Goal: Information Seeking & Learning: Understand process/instructions

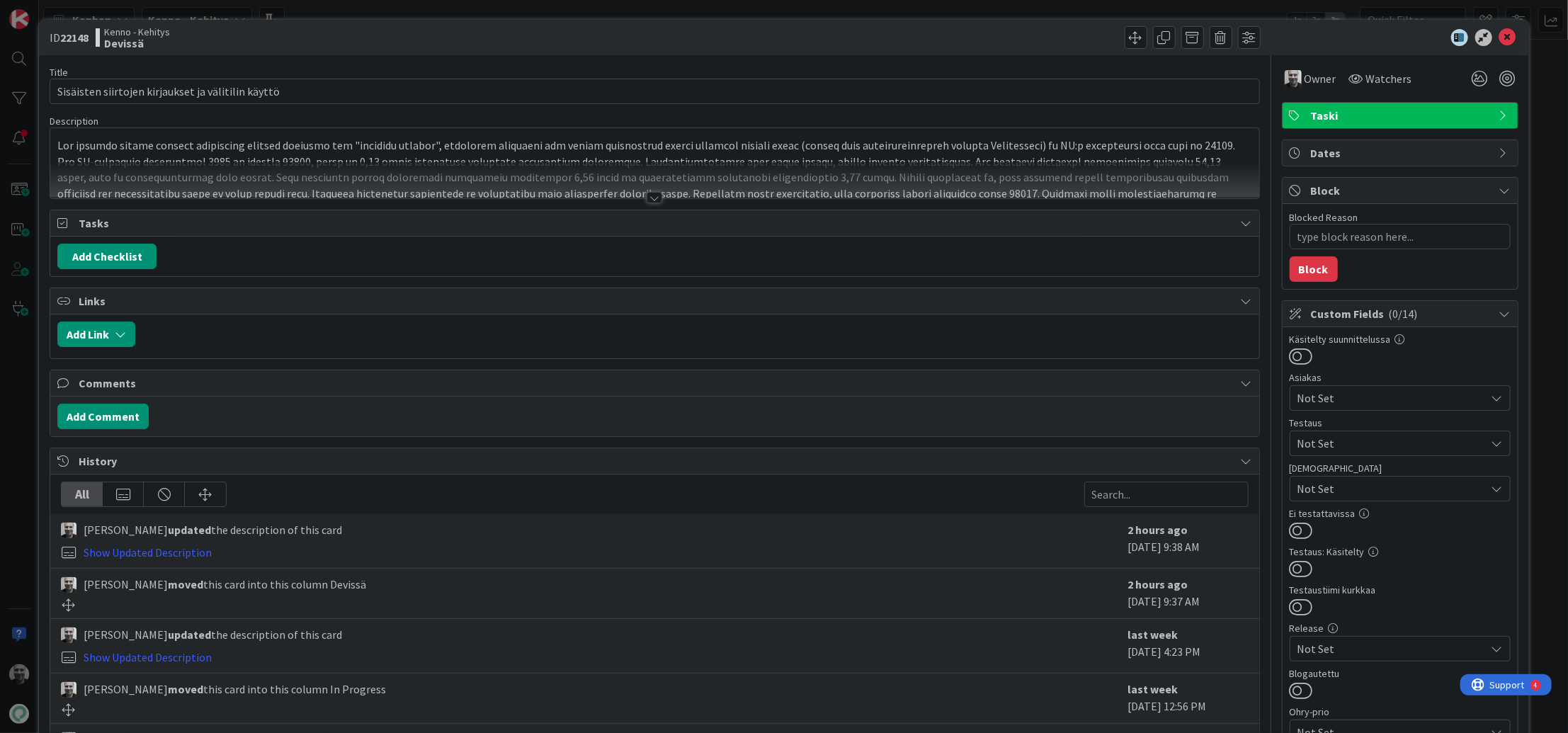
click at [655, 201] on div at bounding box center [654, 197] width 15 height 11
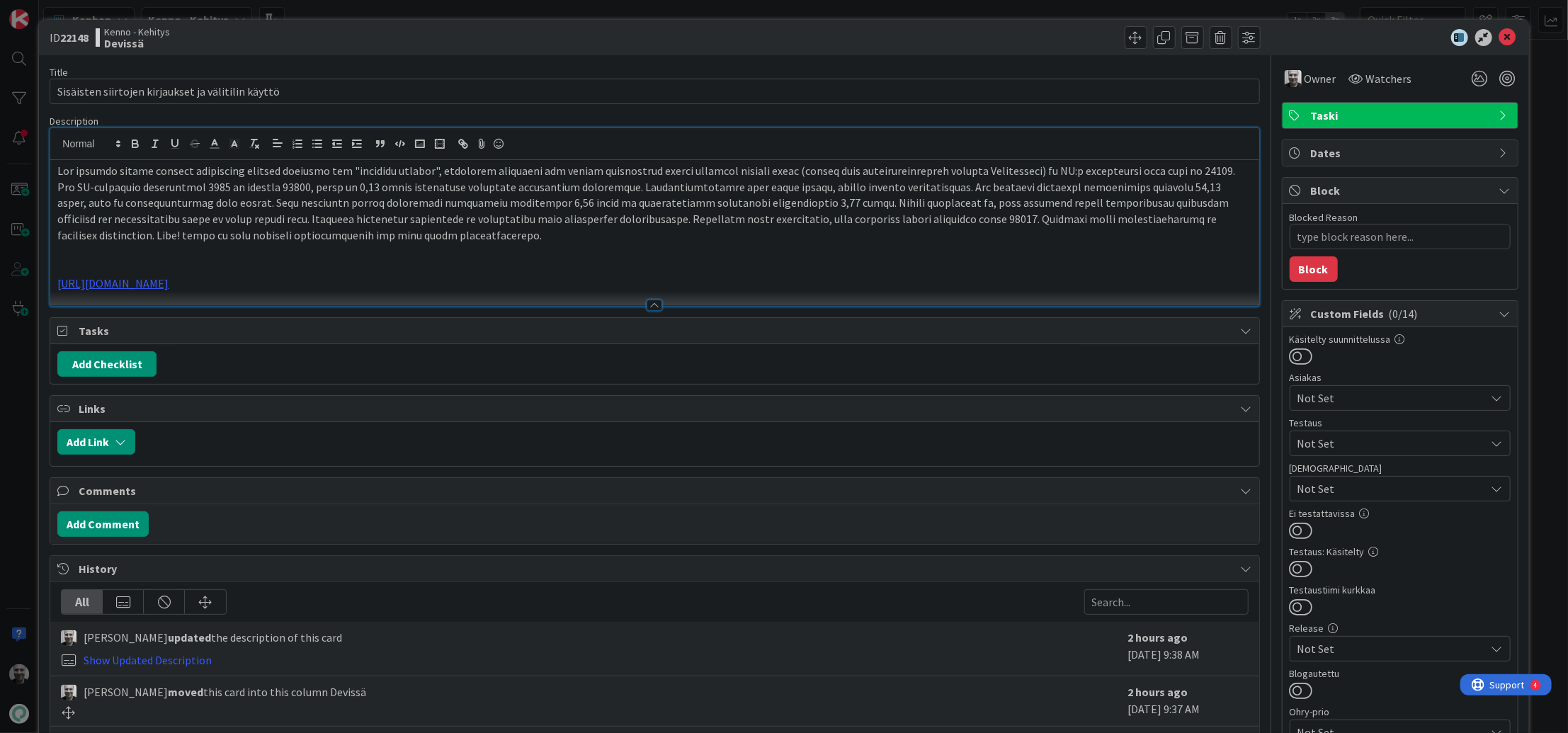
type textarea "x"
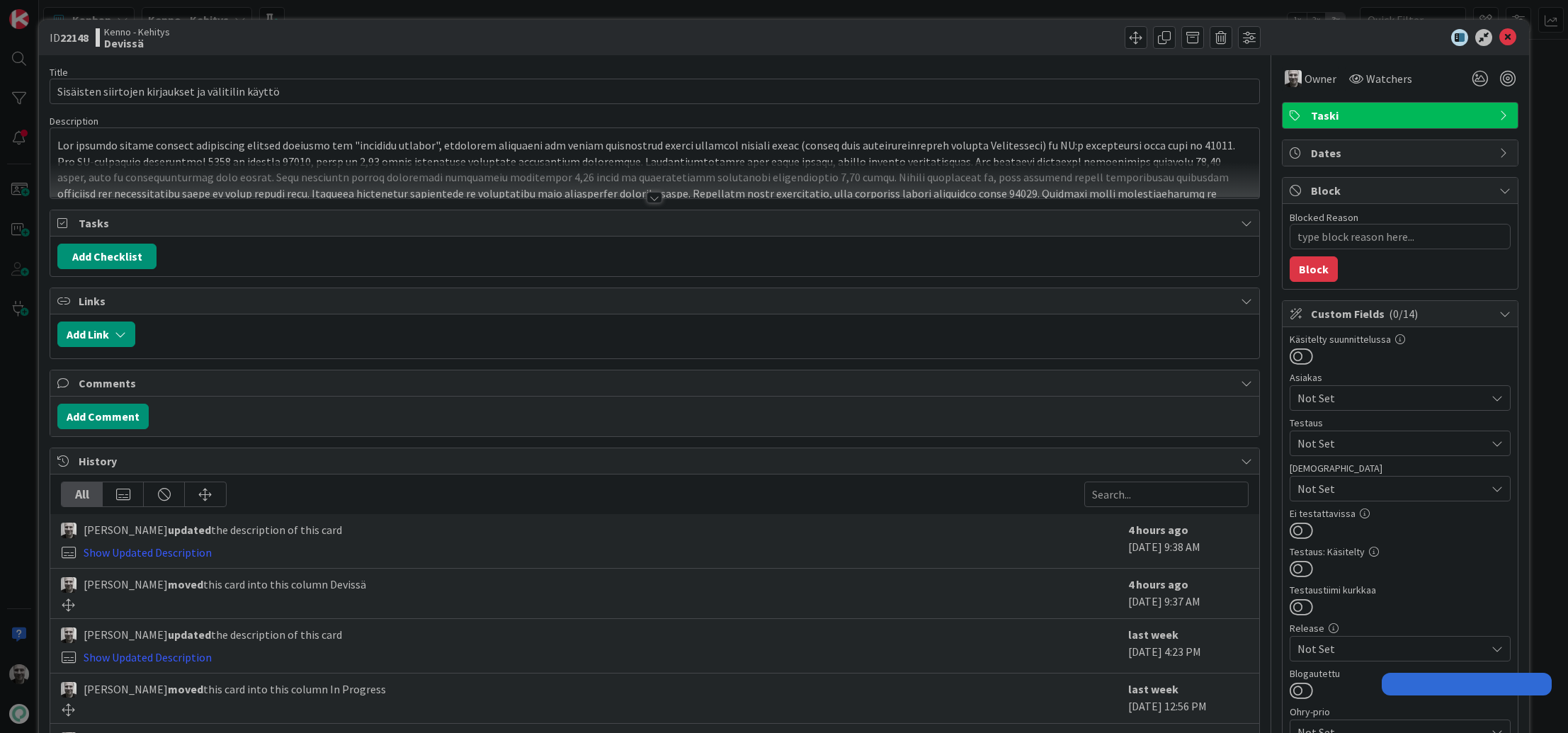
type textarea "x"
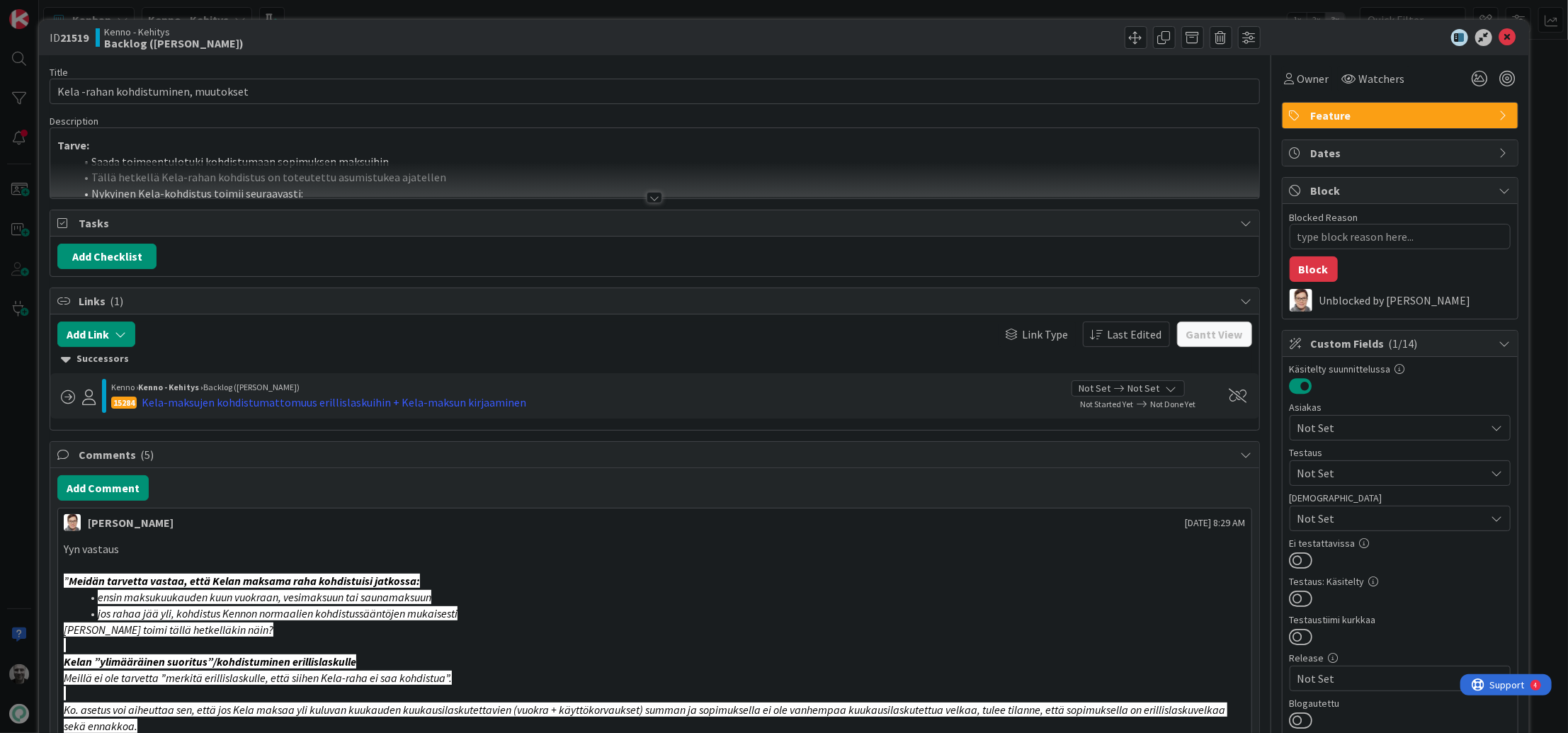
click at [656, 196] on div at bounding box center [654, 197] width 15 height 11
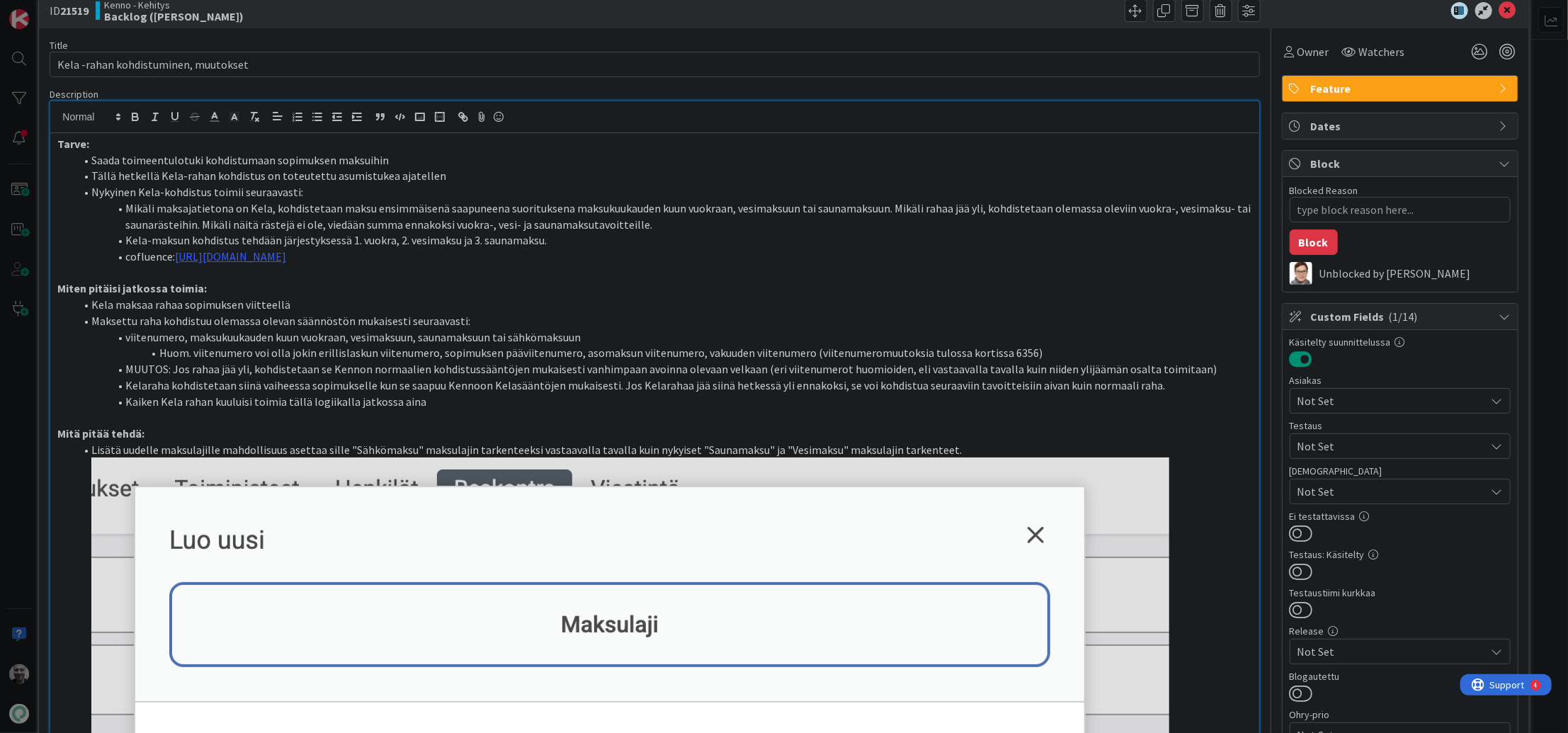
scroll to position [18, 0]
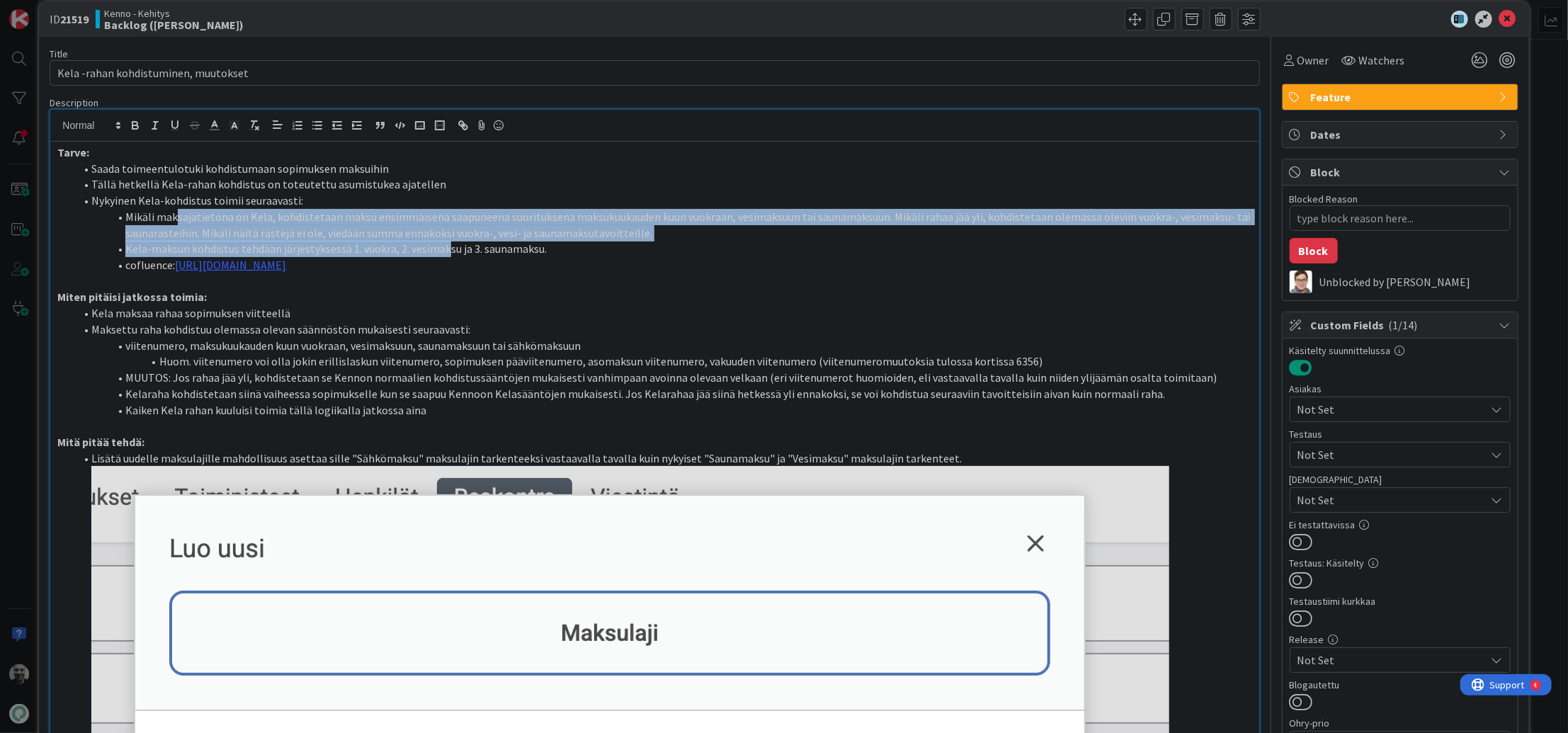
drag, startPoint x: 175, startPoint y: 224, endPoint x: 448, endPoint y: 252, distance: 274.4
click at [448, 252] on ol "Saada toimeentulotuki kohdistumaan sopimuksen maksuihin Tällä hetkellä Kela-rah…" at bounding box center [654, 217] width 1194 height 113
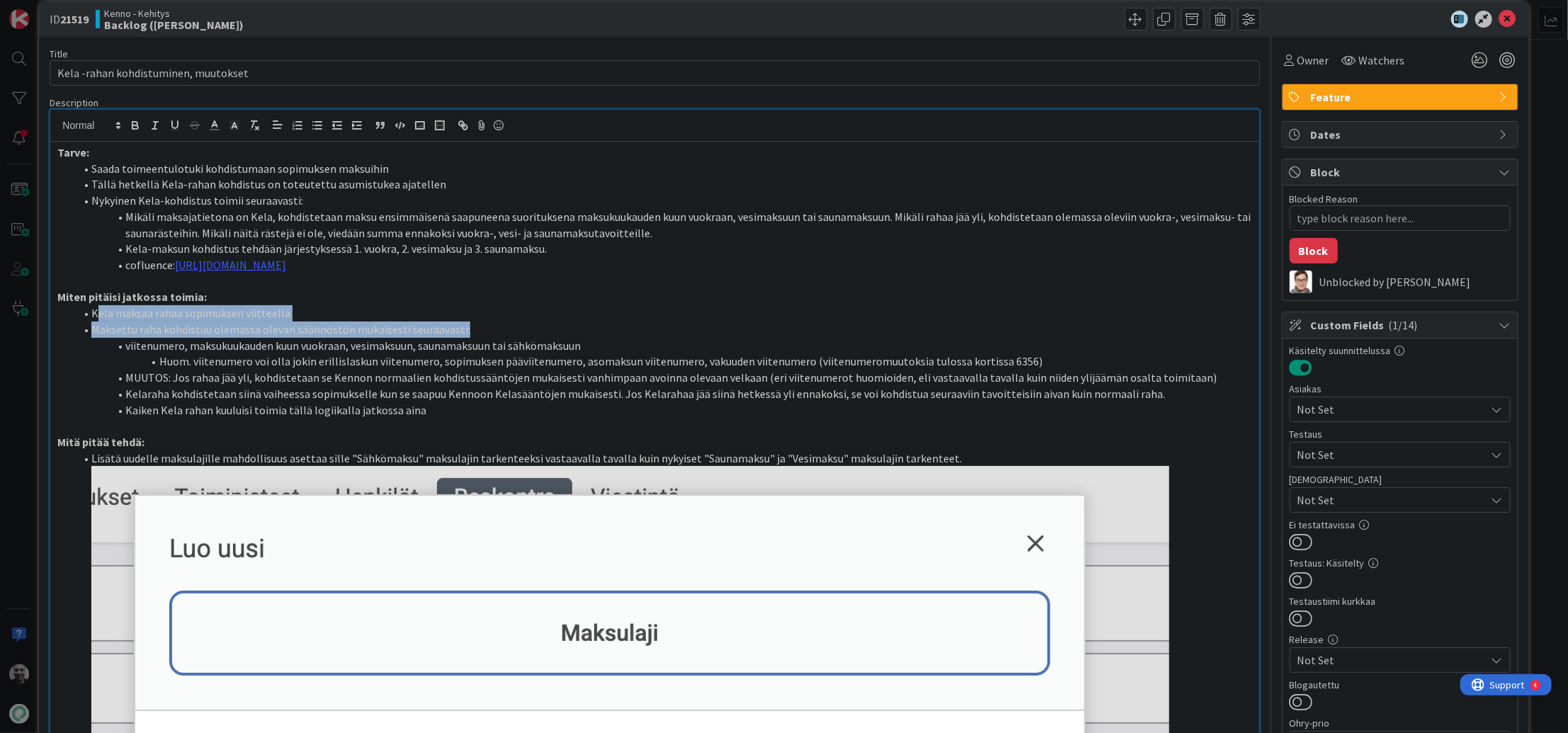
drag, startPoint x: 95, startPoint y: 306, endPoint x: 507, endPoint y: 327, distance: 412.5
click at [507, 327] on ol "Kela maksaa rahaa sopimuksen viitteellä Maksettu raha kohdistuu olemassa olevan…" at bounding box center [654, 362] width 1194 height 113
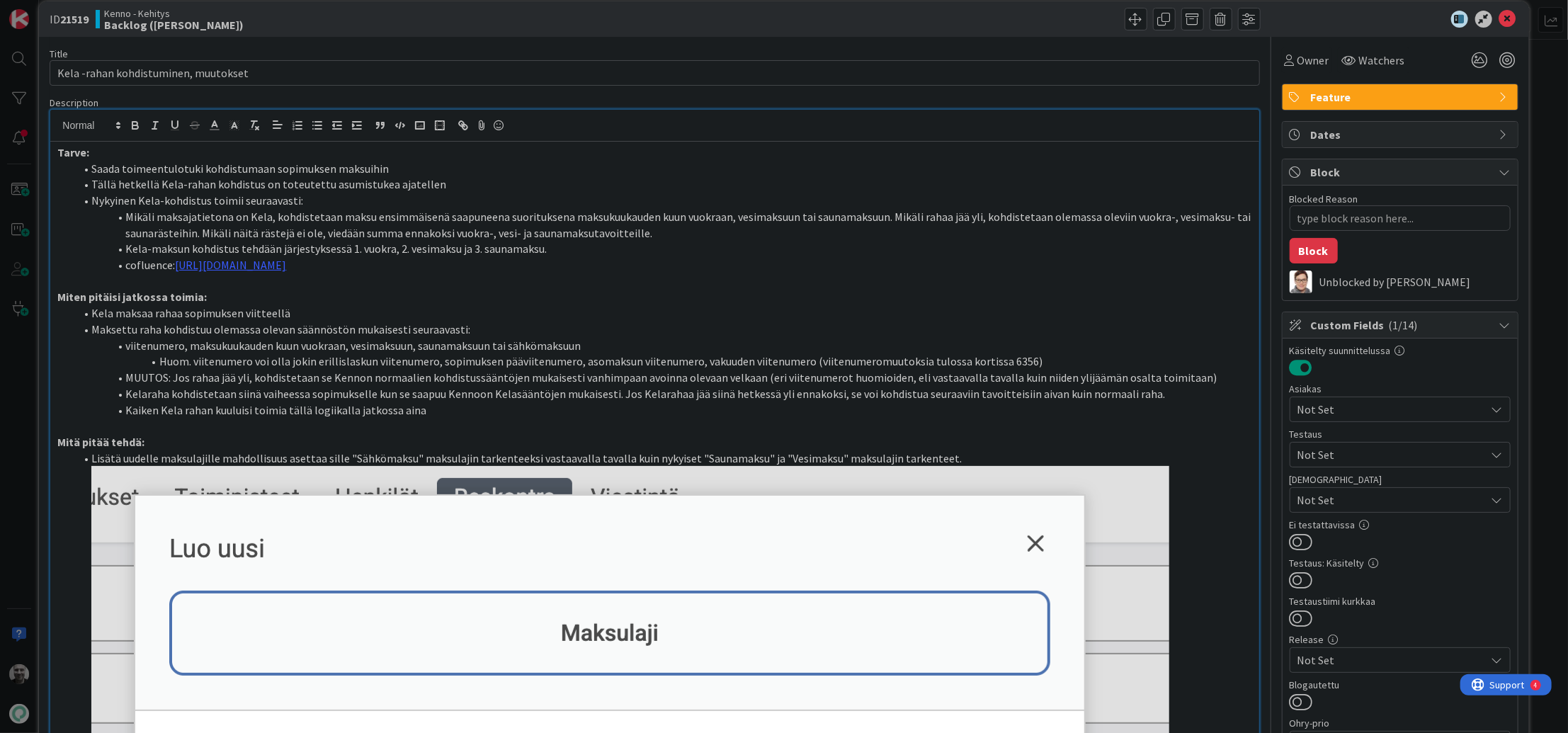
click at [269, 338] on li "viitenumero, maksukuukauden kuun vuokraan, vesimaksuun, saunamaksuun tai sähköm…" at bounding box center [663, 346] width 1178 height 16
click at [323, 347] on li "viitenumero, maksukuukauden kuun vuokraan, vesimaksuun, saunamaksuun tai sähköm…" at bounding box center [663, 346] width 1178 height 16
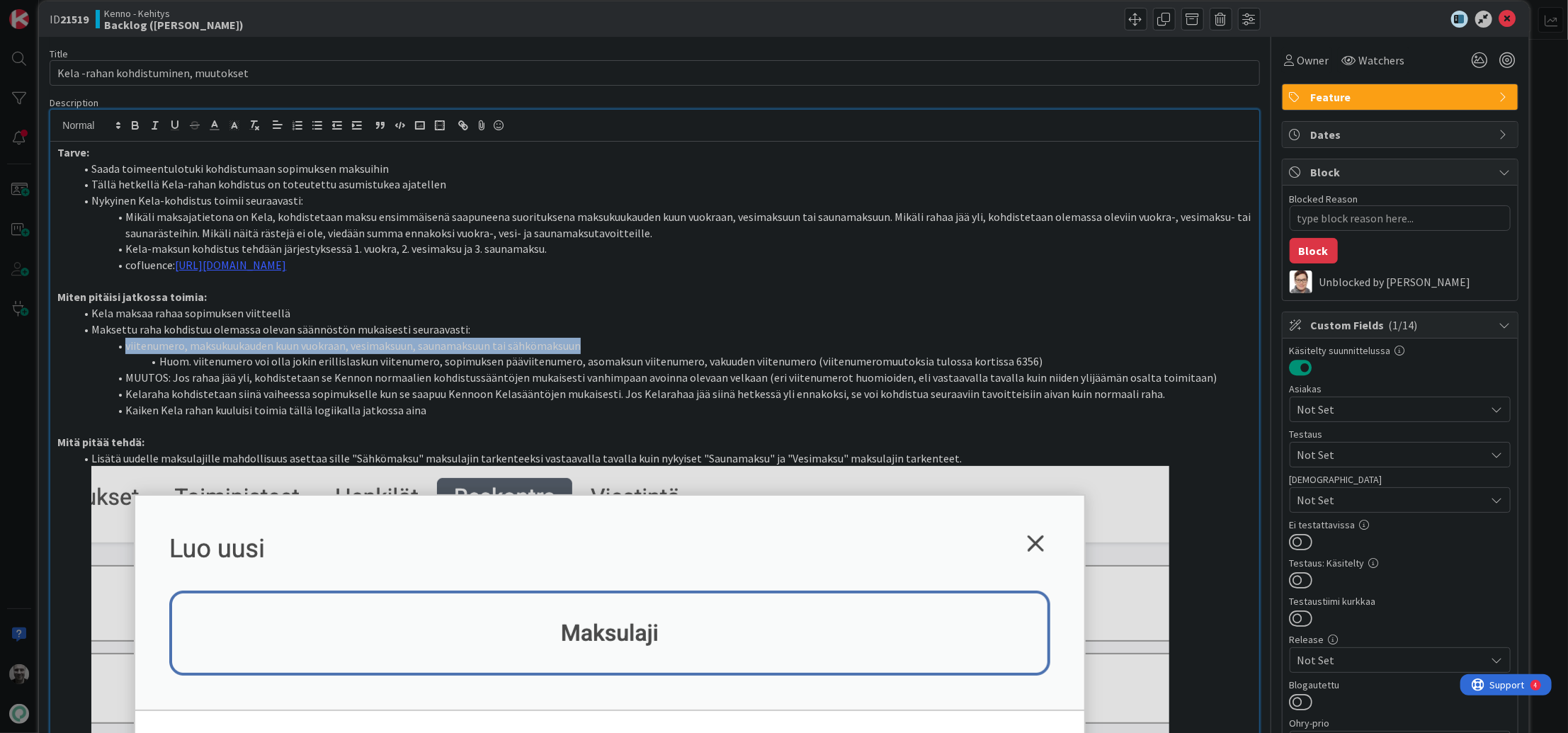
click at [323, 347] on li "viitenumero, maksukuukauden kuun vuokraan, vesimaksuun, saunamaksuun tai sähköm…" at bounding box center [663, 346] width 1178 height 16
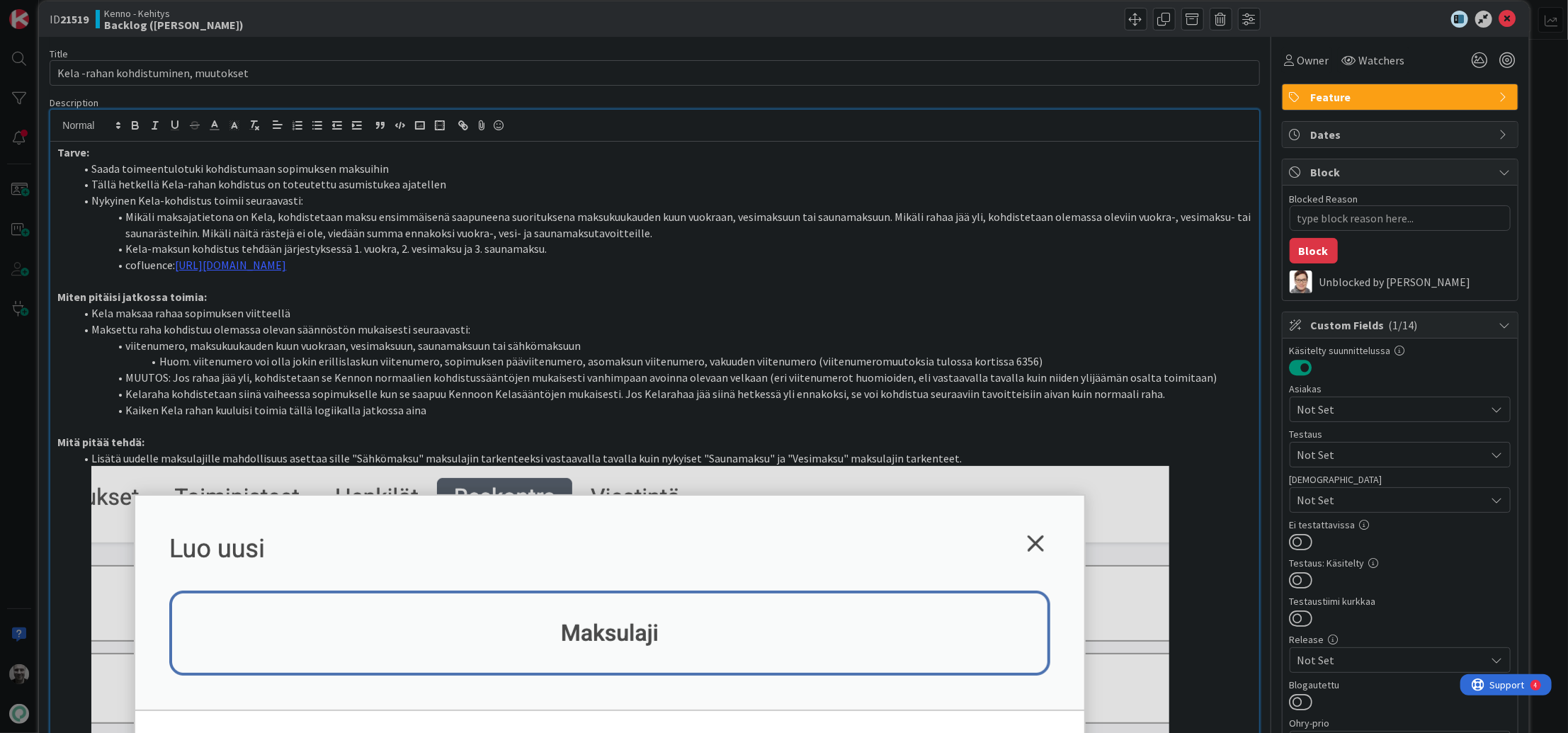
click at [323, 347] on li "viitenumero, maksukuukauden kuun vuokraan, vesimaksuun, saunamaksuun tai sähköm…" at bounding box center [663, 346] width 1178 height 16
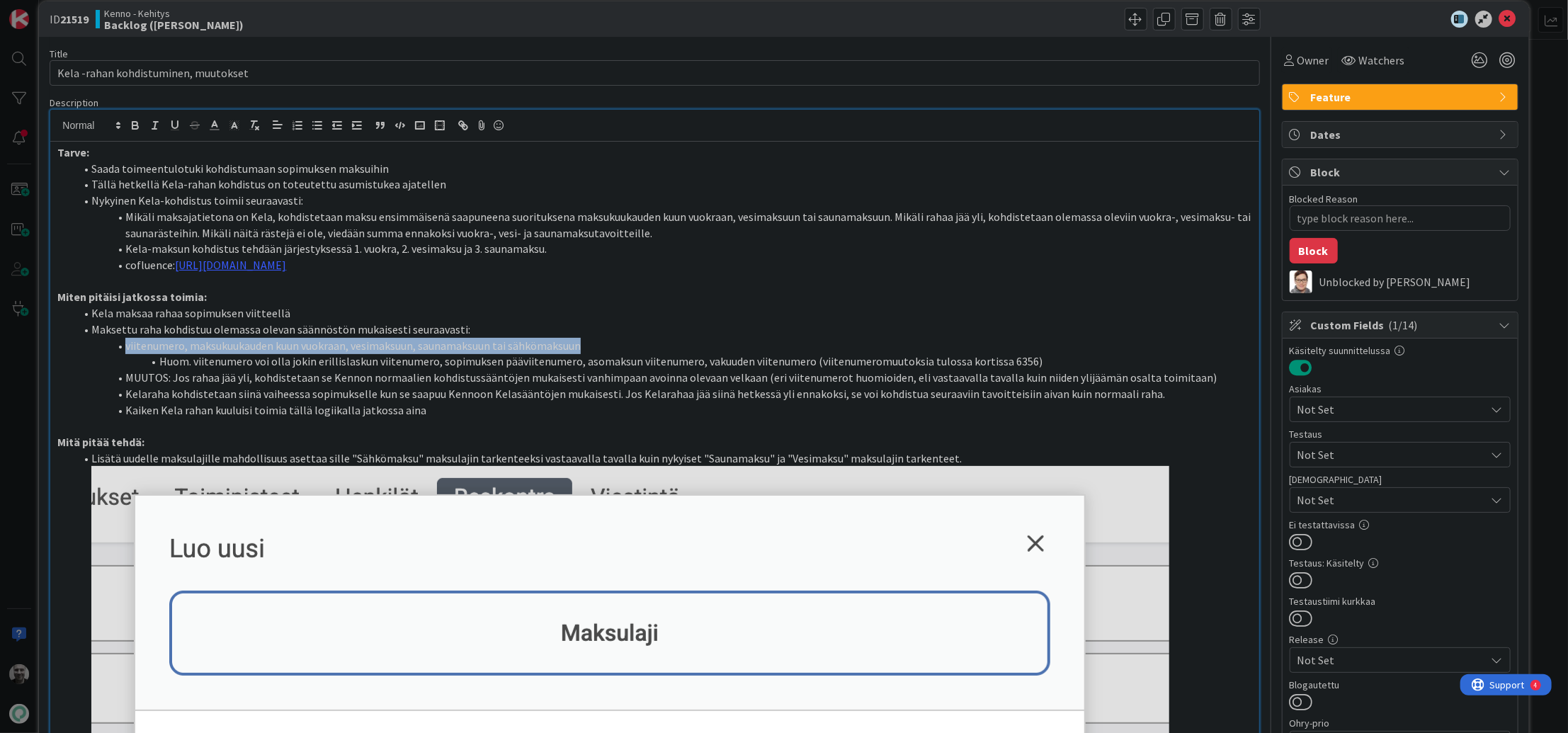
click at [323, 347] on li "viitenumero, maksukuukauden kuun vuokraan, vesimaksuun, saunamaksuun tai sähköm…" at bounding box center [663, 346] width 1178 height 16
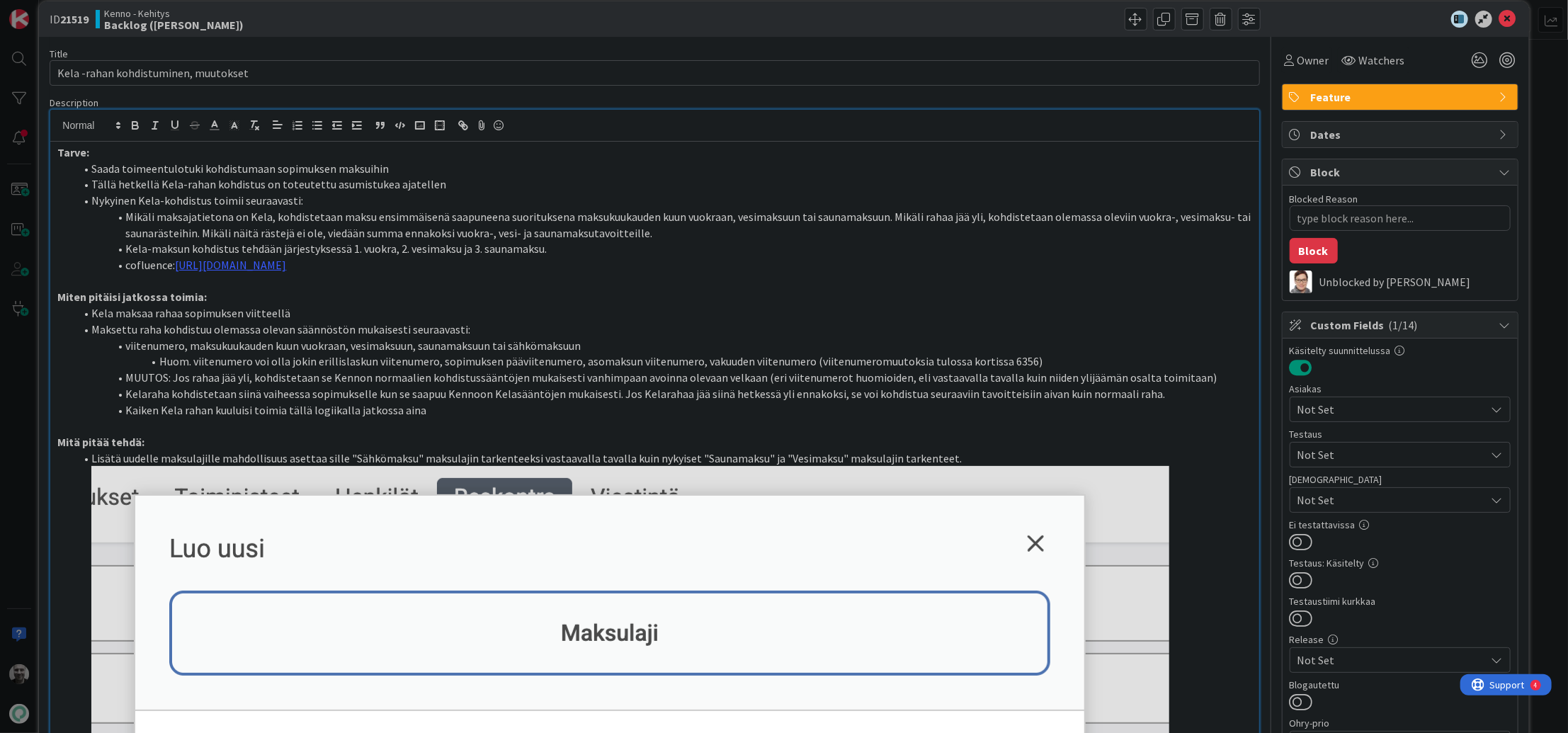
drag, startPoint x: 150, startPoint y: 334, endPoint x: 570, endPoint y: 329, distance: 420.0
click at [570, 329] on li "Maksettu raha kohdistuu olemassa olevan säännöstön mukaisesti seuraavasti:" at bounding box center [663, 330] width 1178 height 16
drag, startPoint x: 296, startPoint y: 346, endPoint x: 547, endPoint y: 346, distance: 251.0
click at [547, 346] on li "viitenumero, maksukuukauden kuun vuokraan, vesimaksuun, saunamaksuun tai sähköm…" at bounding box center [663, 346] width 1178 height 16
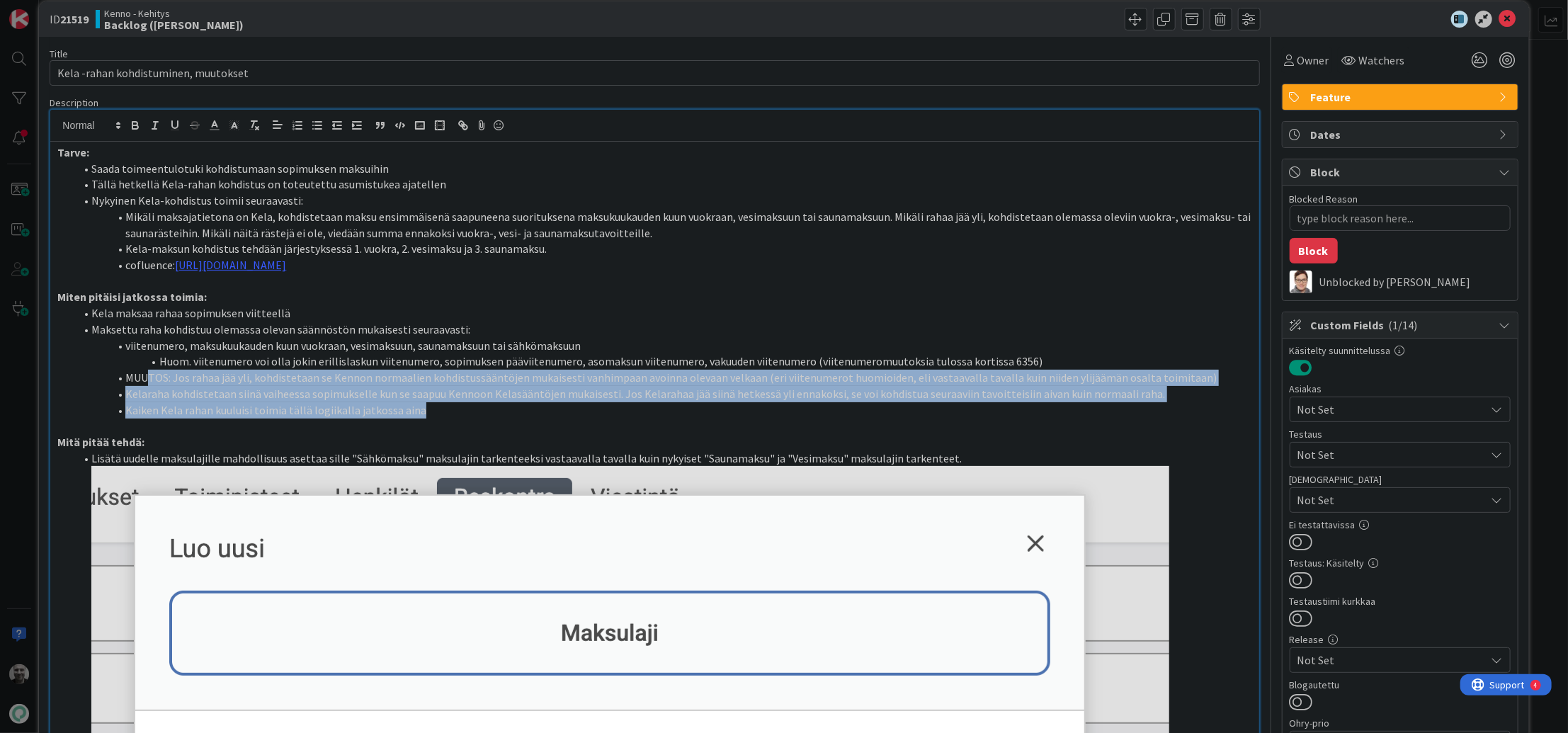
drag, startPoint x: 146, startPoint y: 375, endPoint x: 638, endPoint y: 414, distance: 493.5
click at [638, 414] on ol "Kela maksaa rahaa sopimuksen viitteellä Maksettu raha kohdistuu olemassa olevan…" at bounding box center [654, 362] width 1194 height 113
click at [668, 398] on li "Kelaraha kohdistetaan siinä vaiheessa sopimukselle kun se saapuu Kennoon Kelasä…" at bounding box center [663, 394] width 1178 height 16
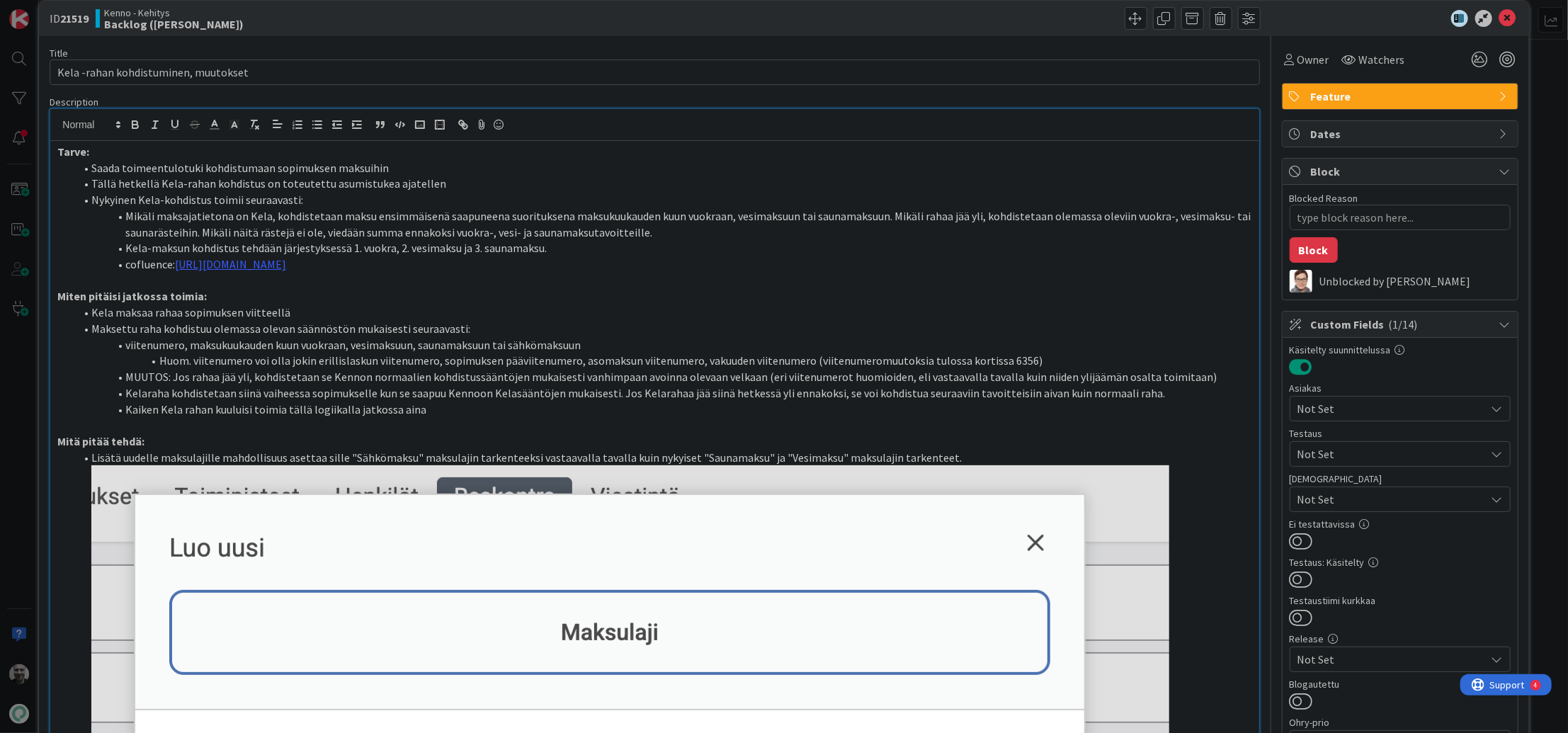
scroll to position [25, 0]
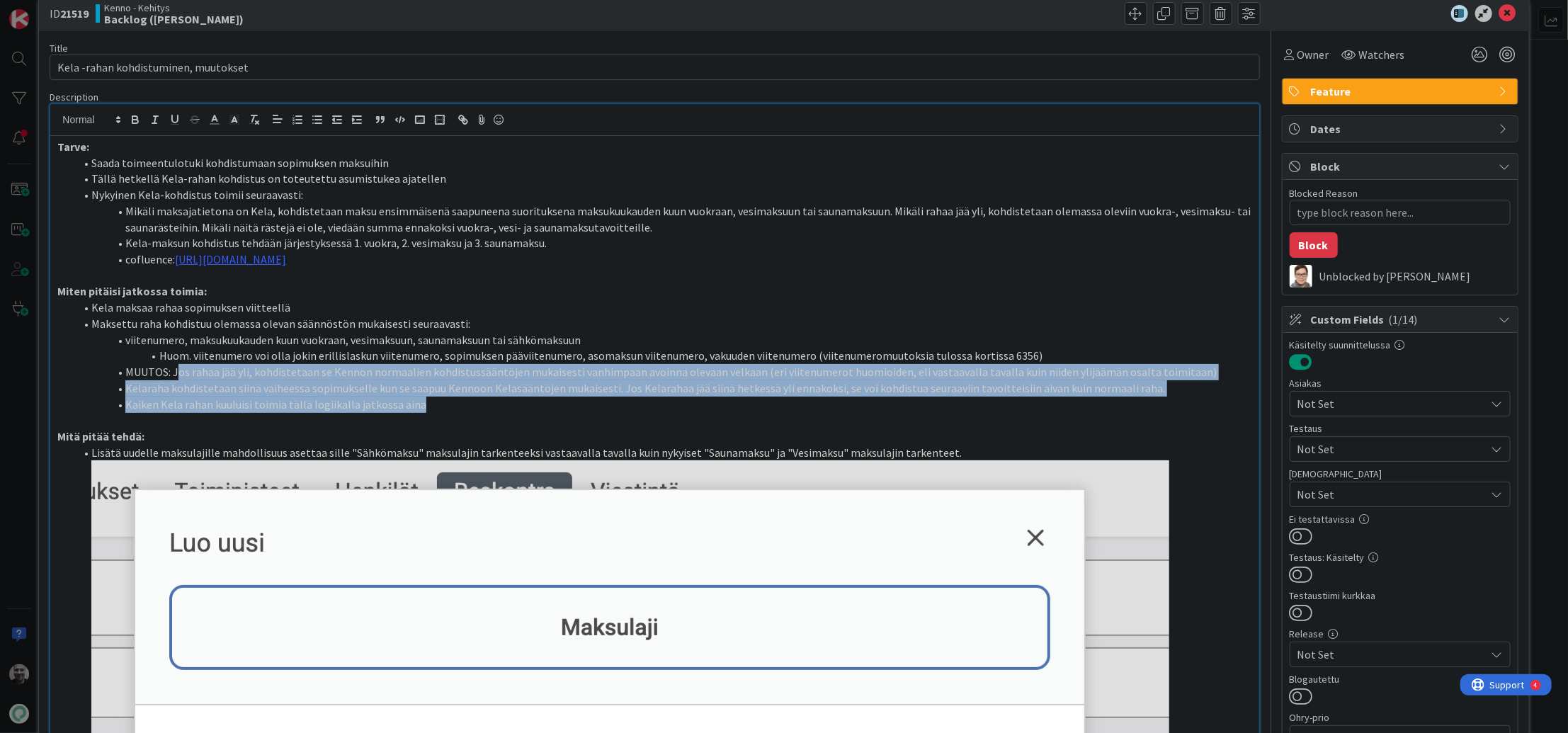
drag, startPoint x: 178, startPoint y: 372, endPoint x: 522, endPoint y: 399, distance: 345.1
click at [522, 399] on ol "Kela maksaa rahaa sopimuksen viitteellä Maksettu raha kohdistuu olemassa olevan…" at bounding box center [654, 356] width 1194 height 113
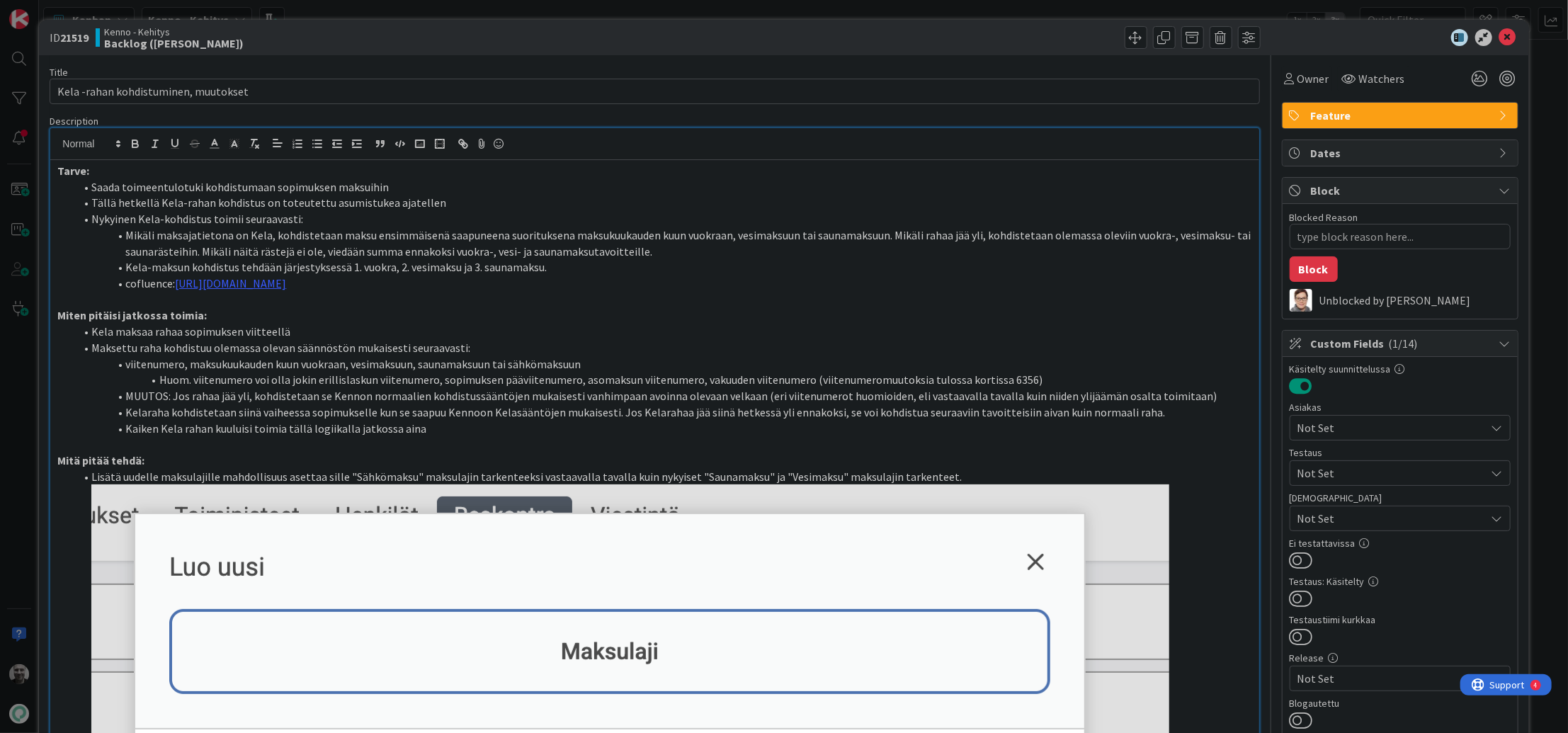
click at [614, 8] on div "ID 21519 Kenno - Kehitys Backlog (kipi) Title 36 / 128 Kela -rahan kohdistumine…" at bounding box center [784, 366] width 1568 height 733
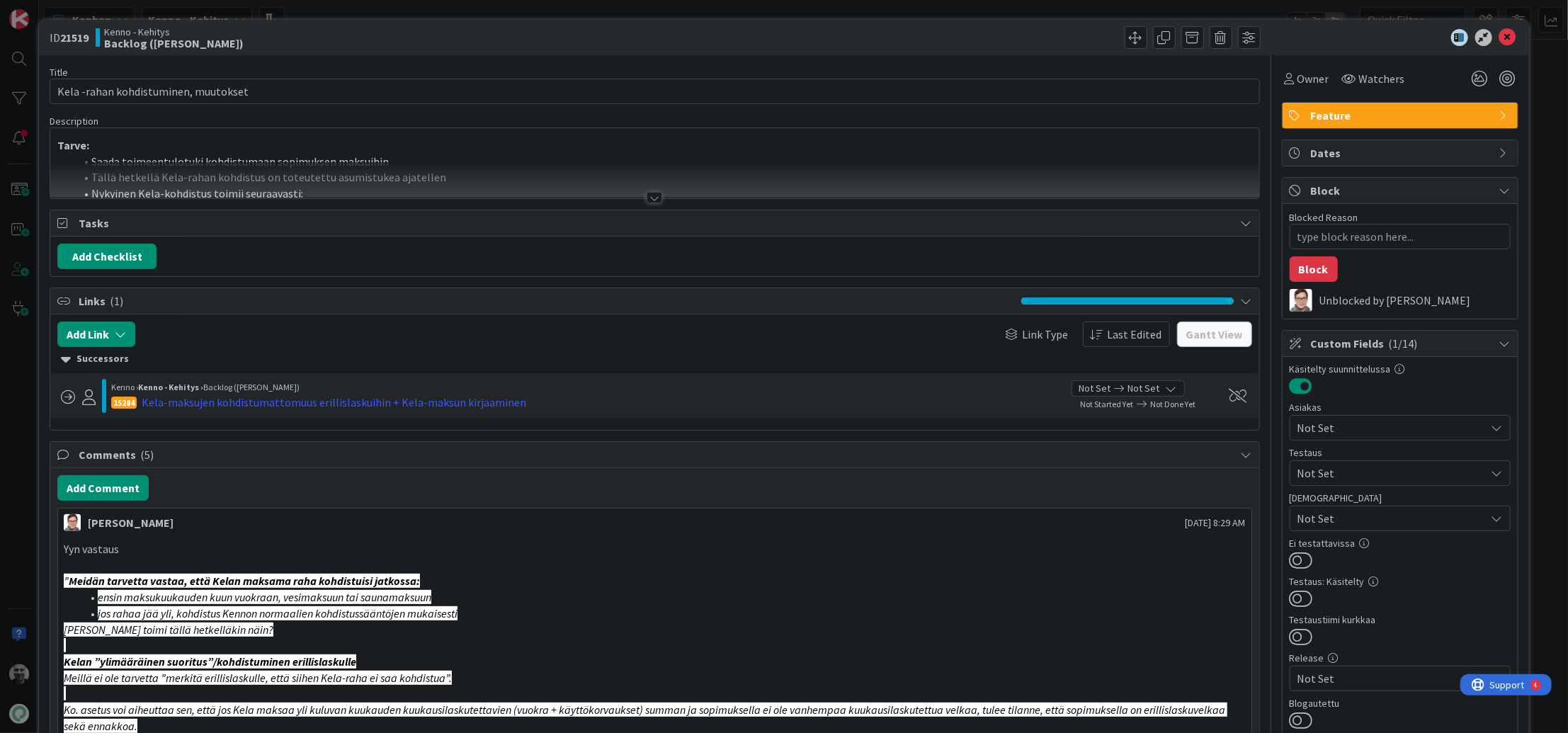
click at [654, 196] on div at bounding box center [654, 197] width 15 height 11
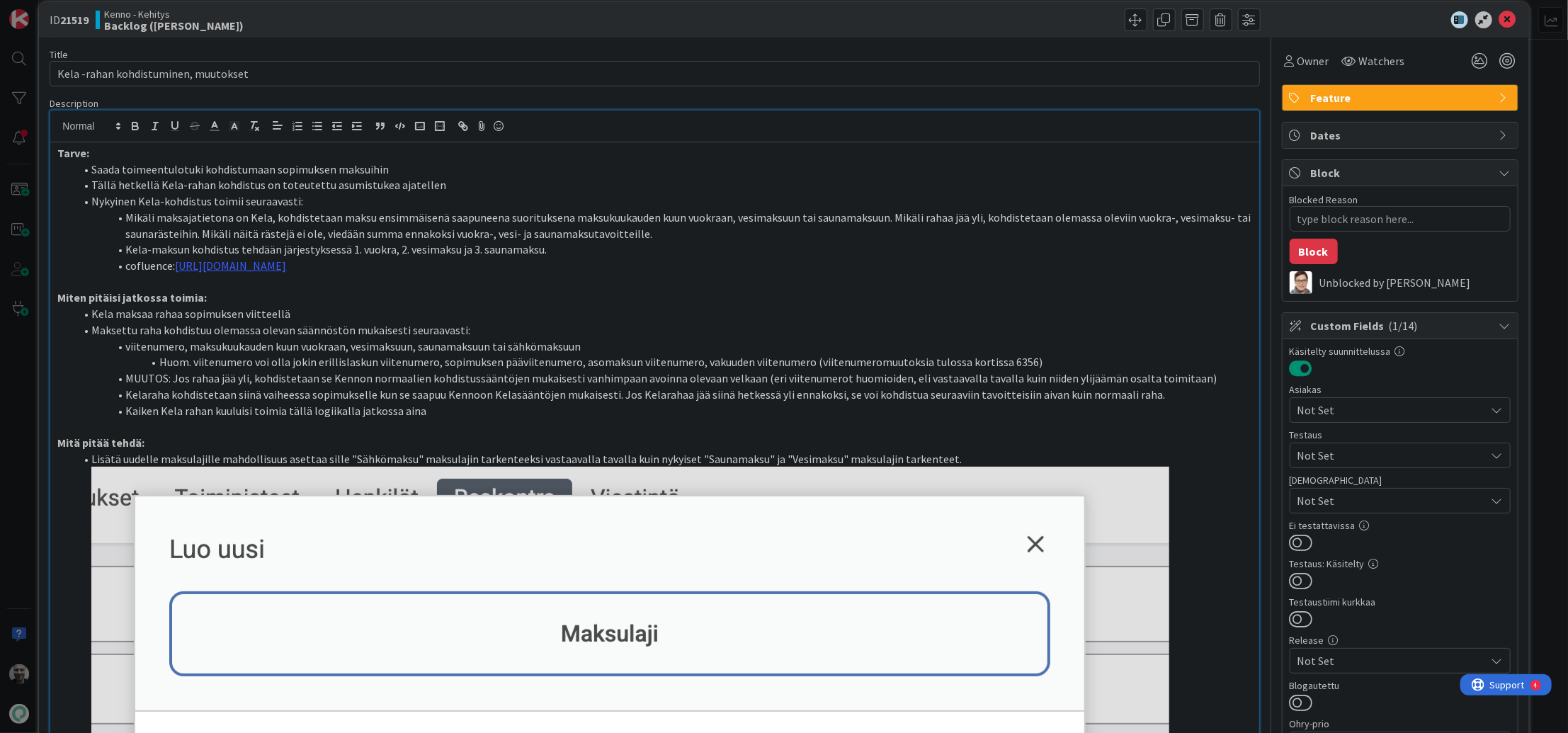
scroll to position [20, 0]
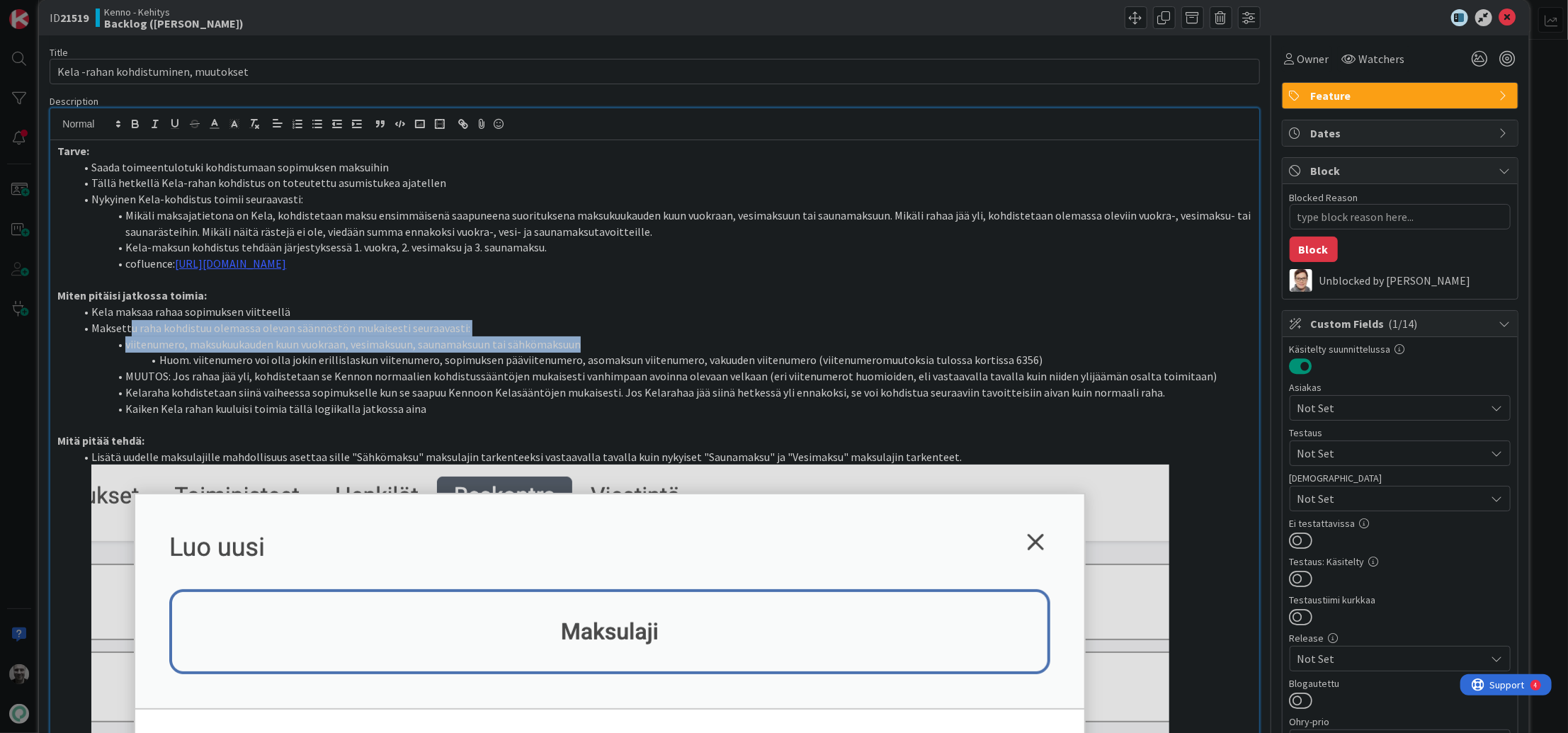
drag, startPoint x: 131, startPoint y: 327, endPoint x: 607, endPoint y: 349, distance: 476.5
click at [607, 349] on ol "Kela maksaa rahaa sopimuksen viitteellä Maksettu raha kohdistuu olemassa olevan…" at bounding box center [654, 361] width 1194 height 113
click at [607, 349] on li "viitenumero, maksukuukauden kuun vuokraan, vesimaksuun, saunamaksuun tai sähköm…" at bounding box center [663, 345] width 1178 height 16
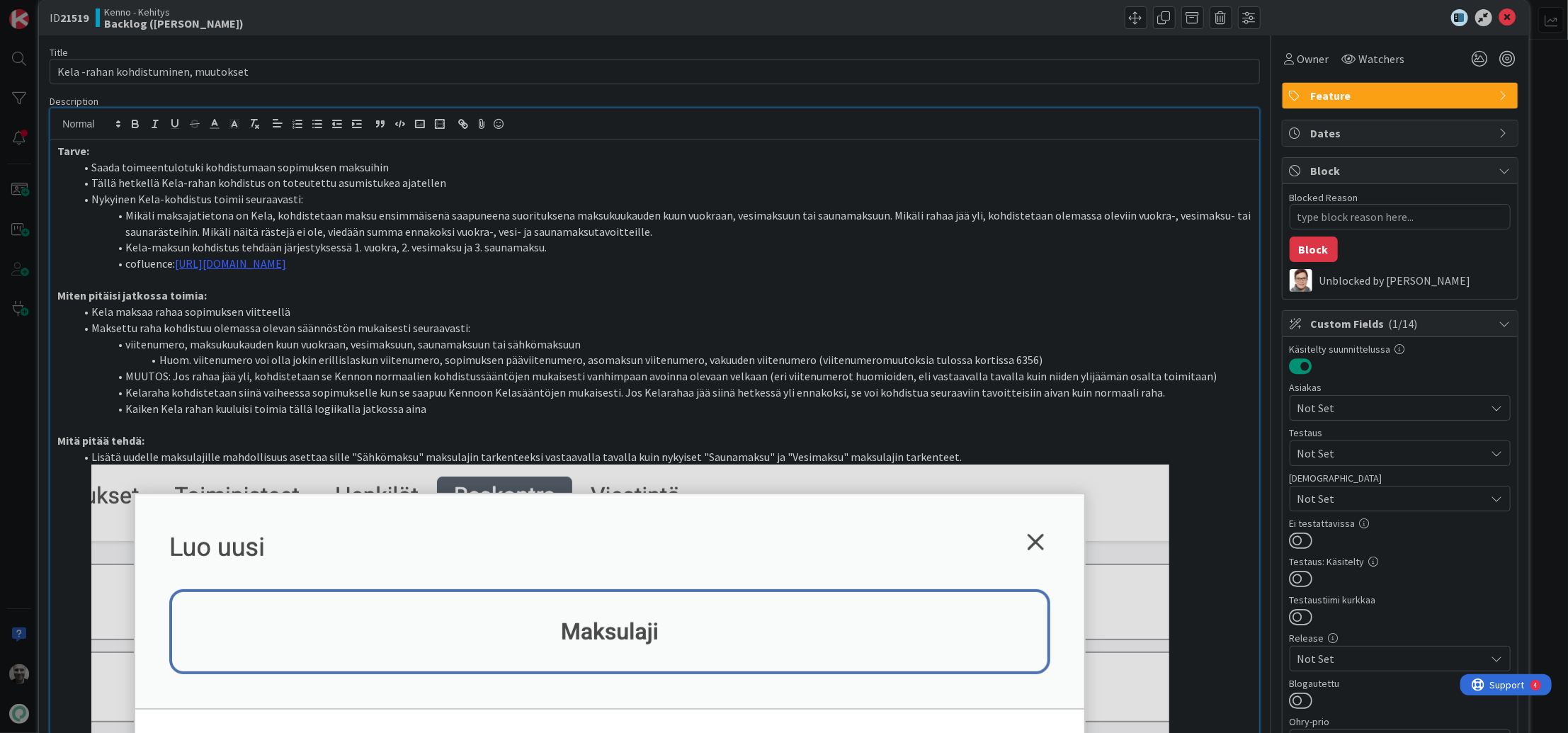
click at [626, 363] on li "Huom. viitenumero voi olla jokin erillislaskun viitenumero, sopimuksen pääviite…" at bounding box center [663, 361] width 1178 height 16
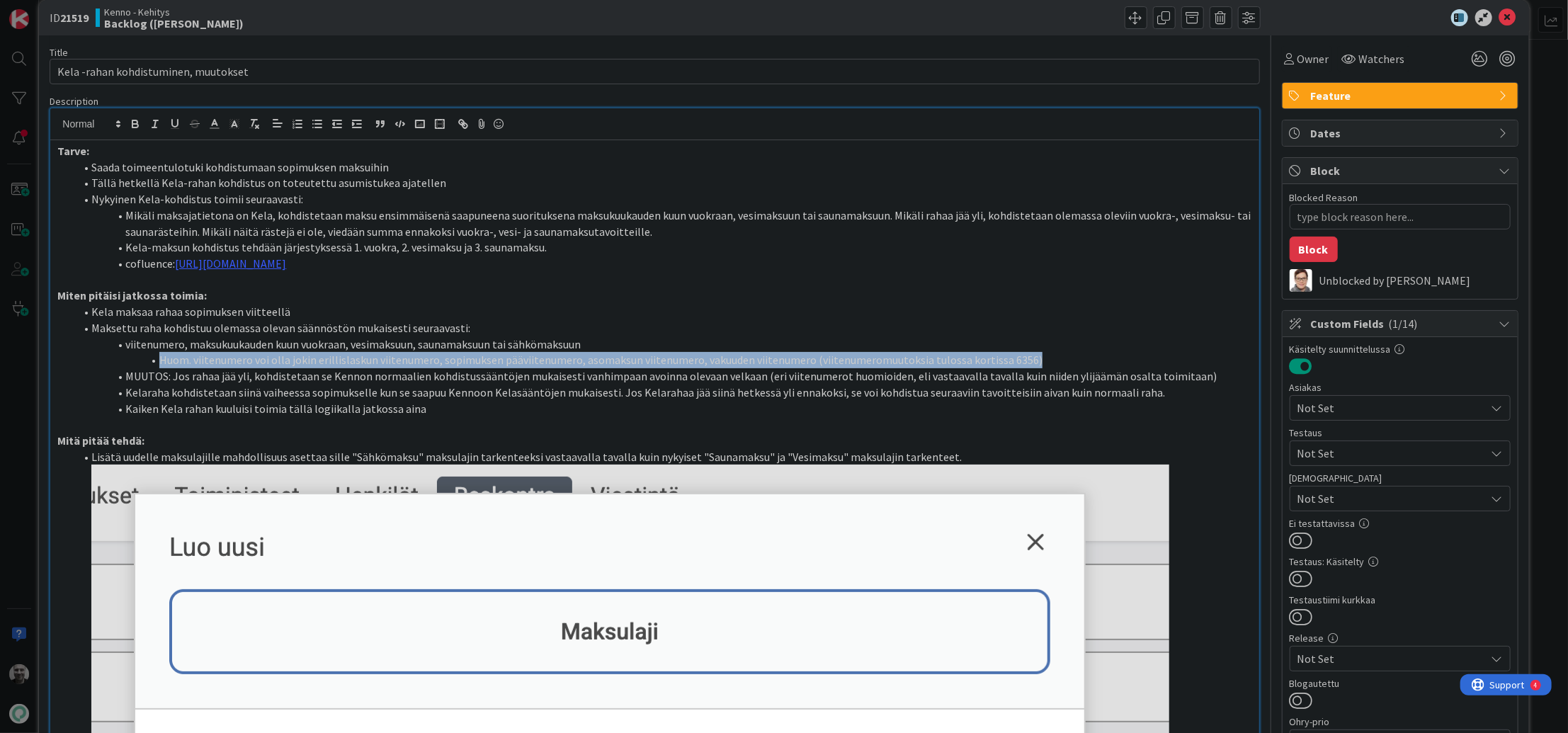
click at [626, 363] on li "Huom. viitenumero voi olla jokin erillislaskun viitenumero, sopimuksen pääviite…" at bounding box center [663, 361] width 1178 height 16
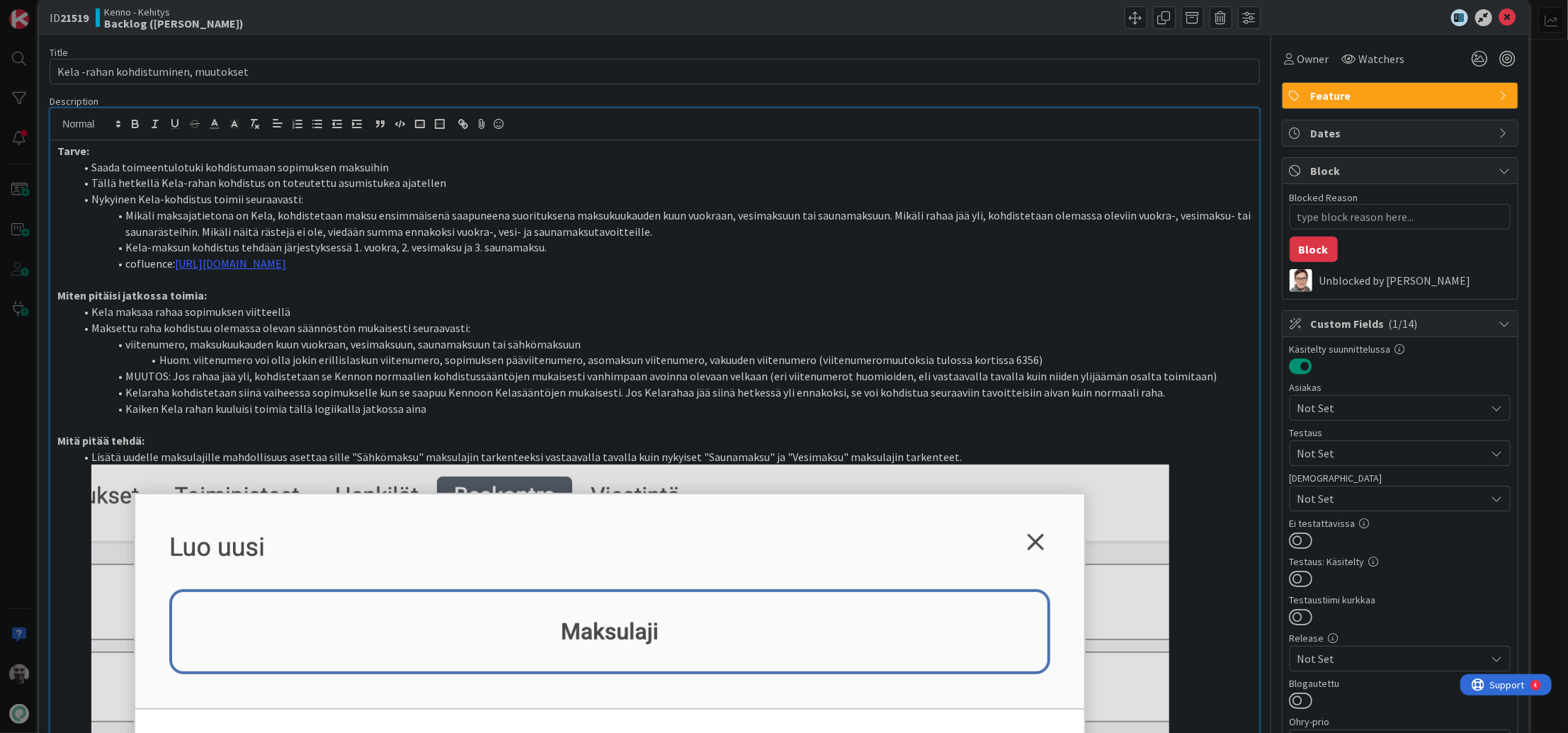
click at [221, 369] on li "MUUTOS: Jos rahaa jää yli, kohdistetaan se Kennon normaalien kohdistussääntöjen…" at bounding box center [663, 377] width 1178 height 16
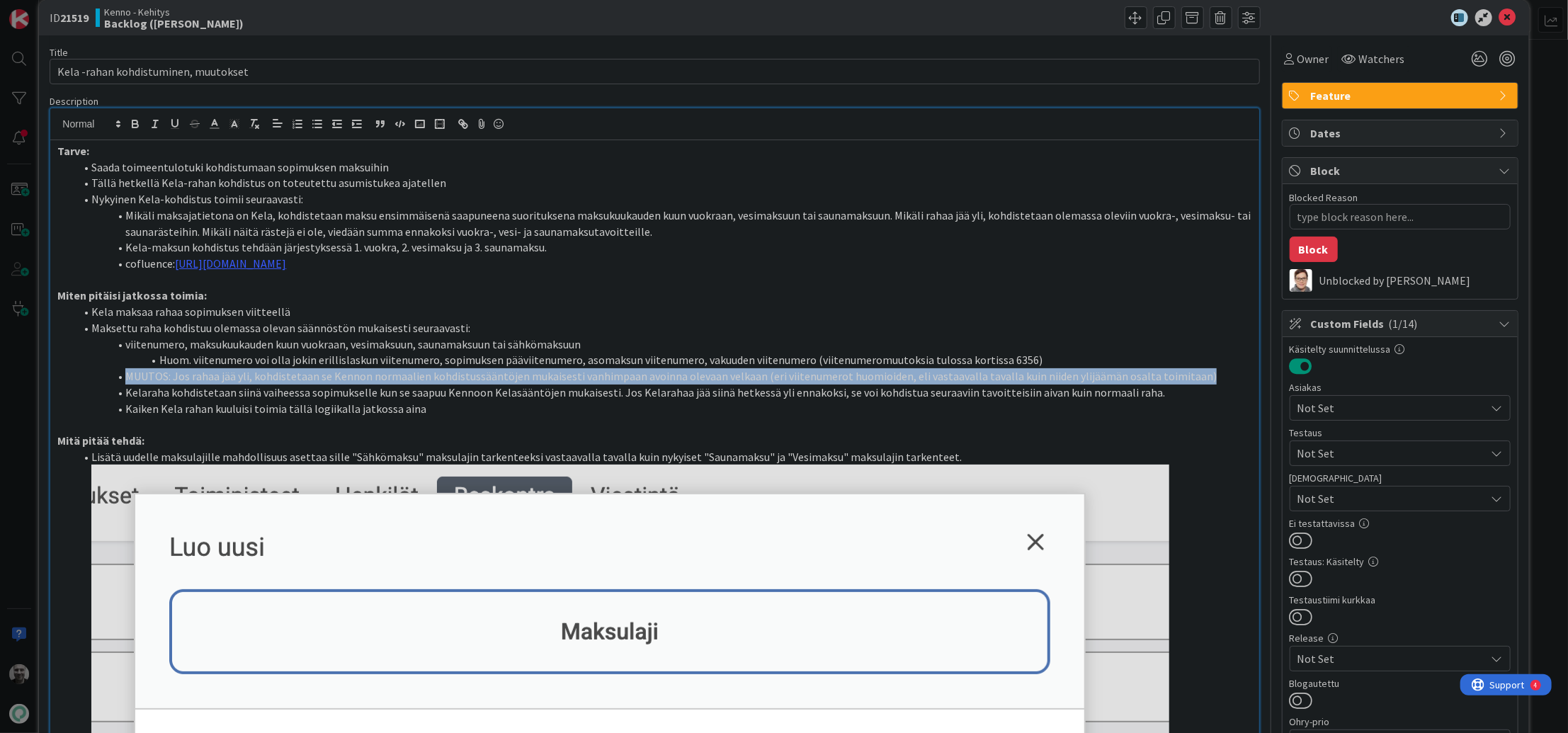
click at [221, 369] on li "MUUTOS: Jos rahaa jää yli, kohdistetaan se Kennon normaalien kohdistussääntöjen…" at bounding box center [663, 377] width 1178 height 16
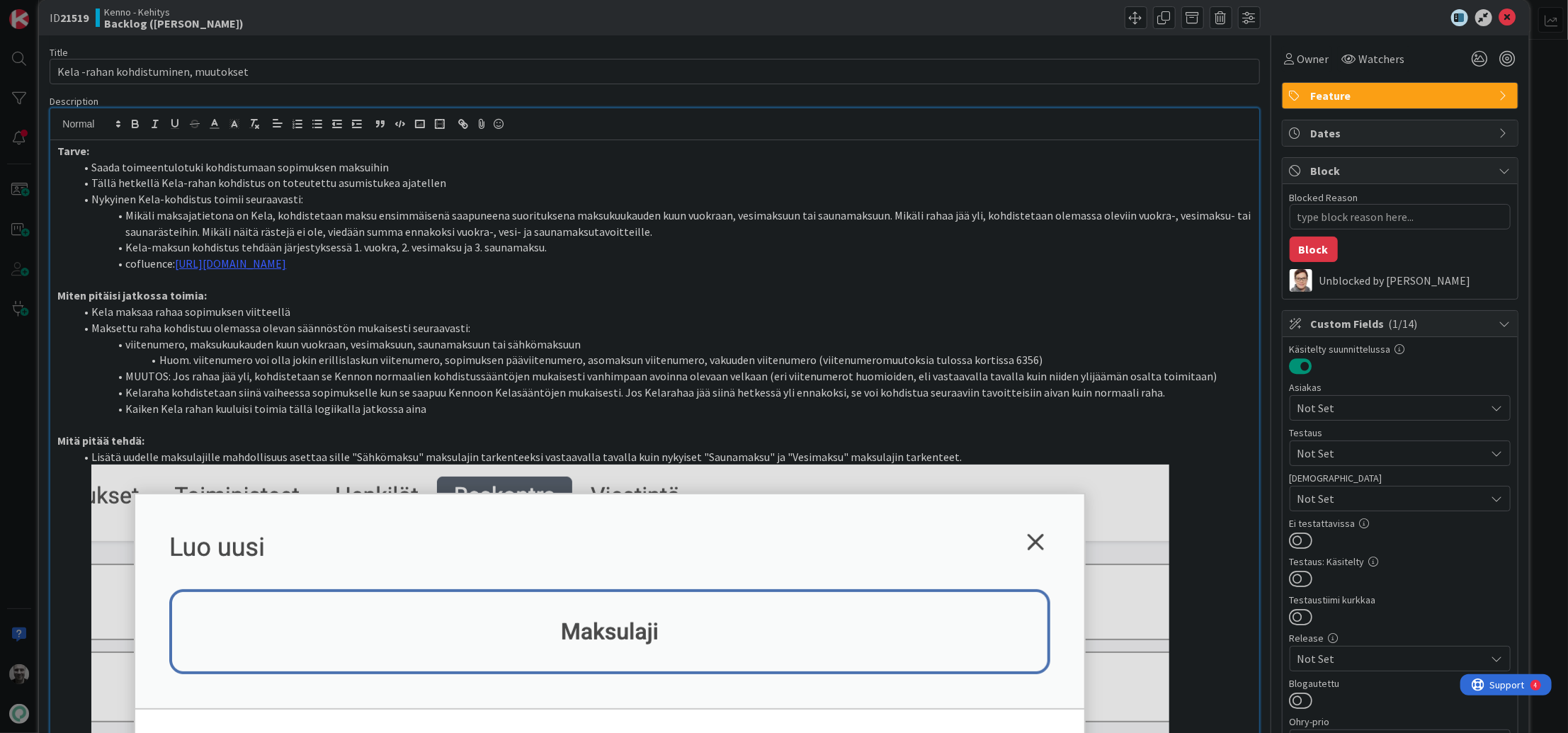
click at [766, 390] on li "Kelaraha kohdistetaan siinä vaiheessa sopimukselle kun se saapuu Kennoon Kelasä…" at bounding box center [663, 393] width 1178 height 16
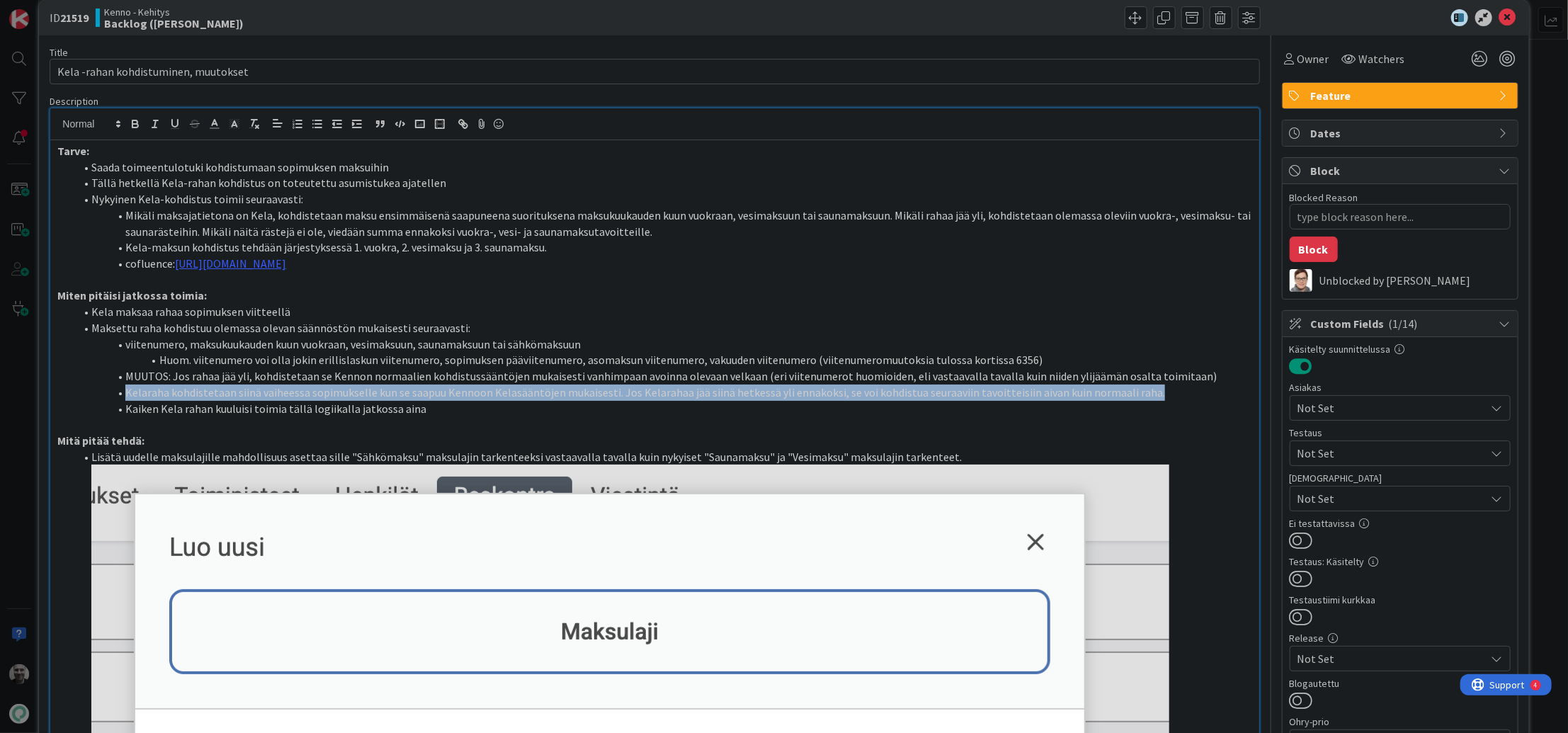
click at [766, 390] on li "Kelaraha kohdistetaan siinä vaiheessa sopimukselle kun se saapuu Kennoon Kelasä…" at bounding box center [663, 393] width 1178 height 16
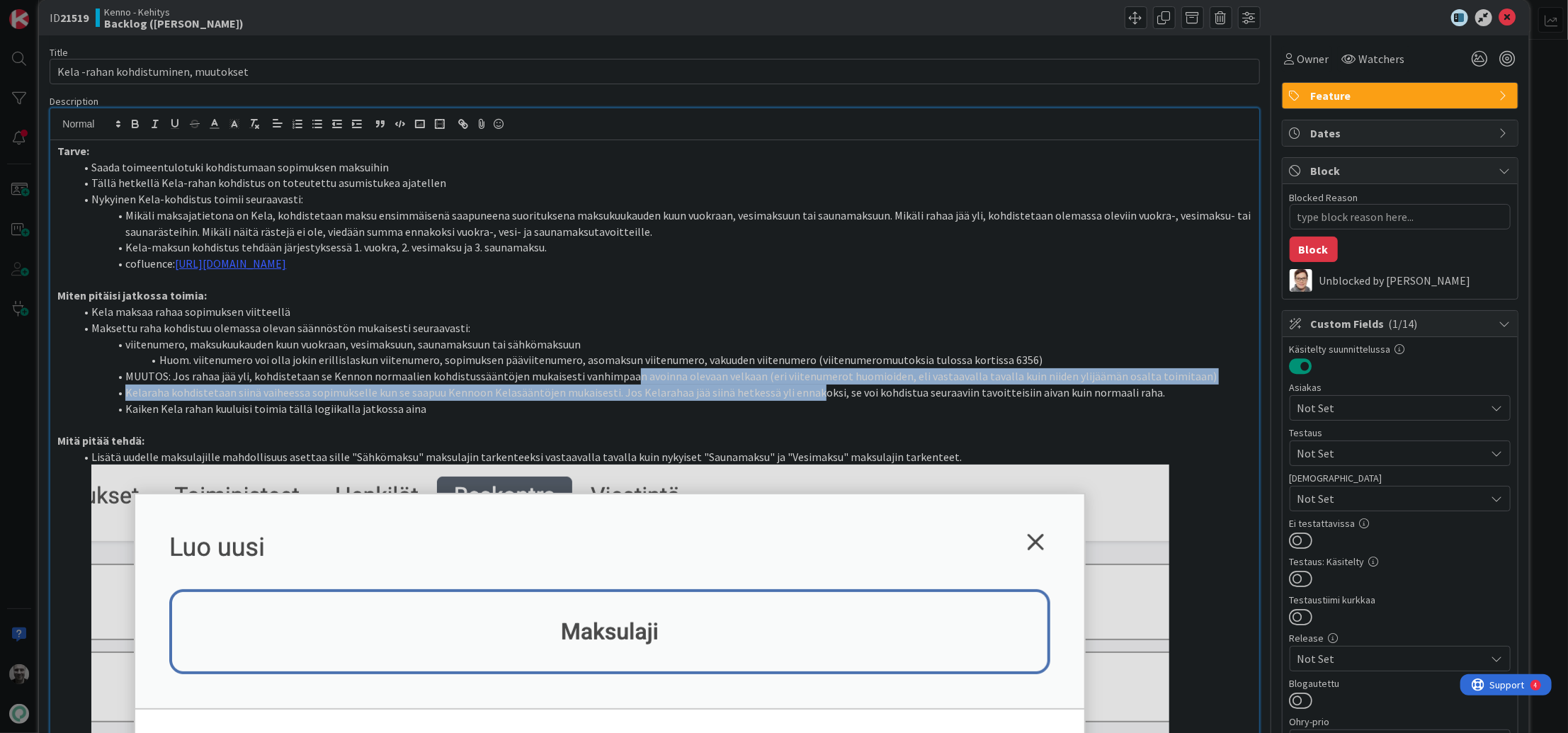
drag, startPoint x: 630, startPoint y: 373, endPoint x: 809, endPoint y: 386, distance: 179.5
click at [809, 386] on ol "Kela maksaa rahaa sopimuksen viitteellä Maksettu raha kohdistuu olemassa olevan…" at bounding box center [654, 361] width 1194 height 113
click at [809, 386] on li "Kelaraha kohdistetaan siinä vaiheessa sopimukselle kun se saapuu Kennoon Kelasä…" at bounding box center [663, 393] width 1178 height 16
drag, startPoint x: 807, startPoint y: 372, endPoint x: 912, endPoint y: 398, distance: 108.2
click at [912, 398] on ol "Kela maksaa rahaa sopimuksen viitteellä Maksettu raha kohdistuu olemassa olevan…" at bounding box center [654, 361] width 1194 height 113
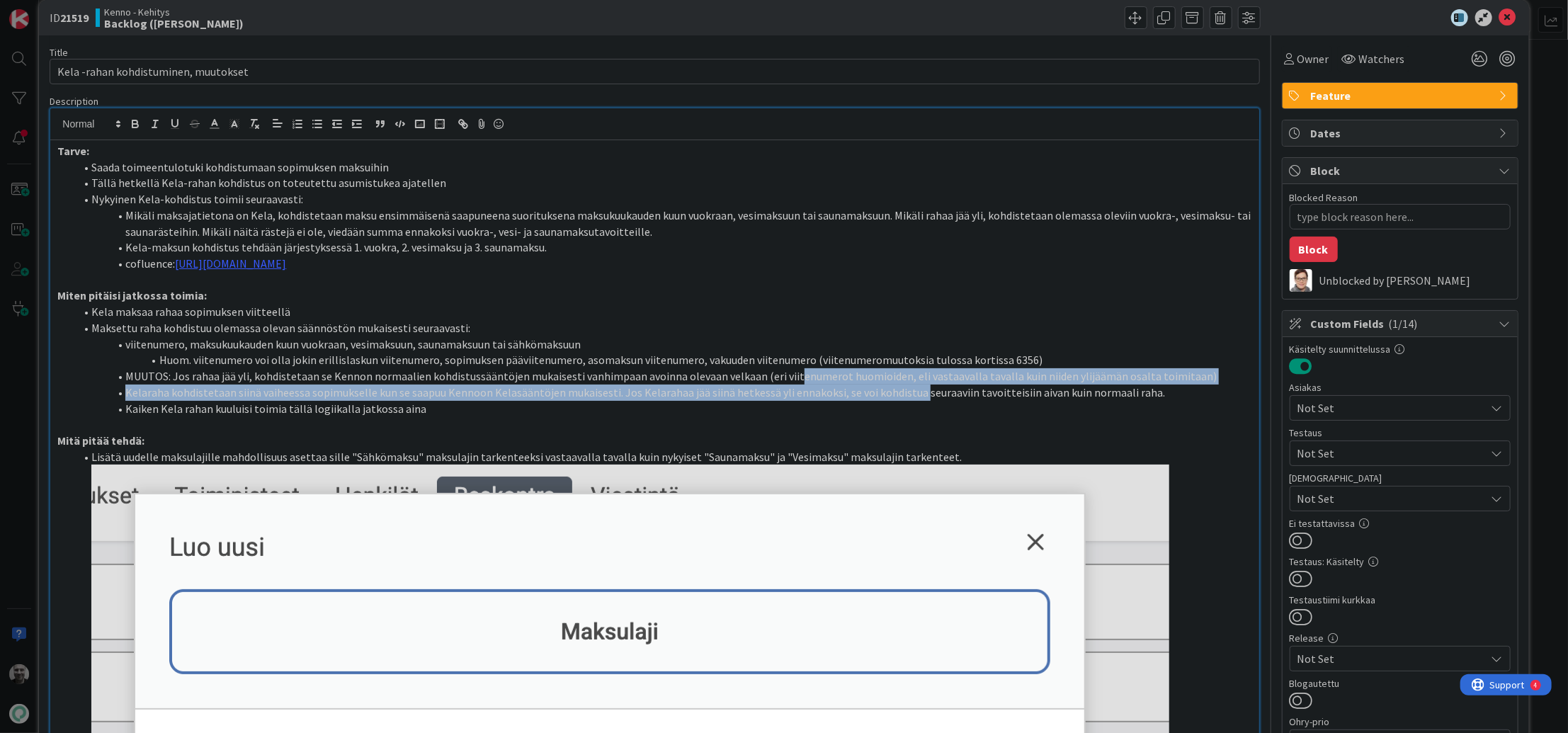
click at [912, 398] on li "Kelaraha kohdistetaan siinä vaiheessa sopimukselle kun se saapuu Kennoon Kelasä…" at bounding box center [663, 393] width 1178 height 16
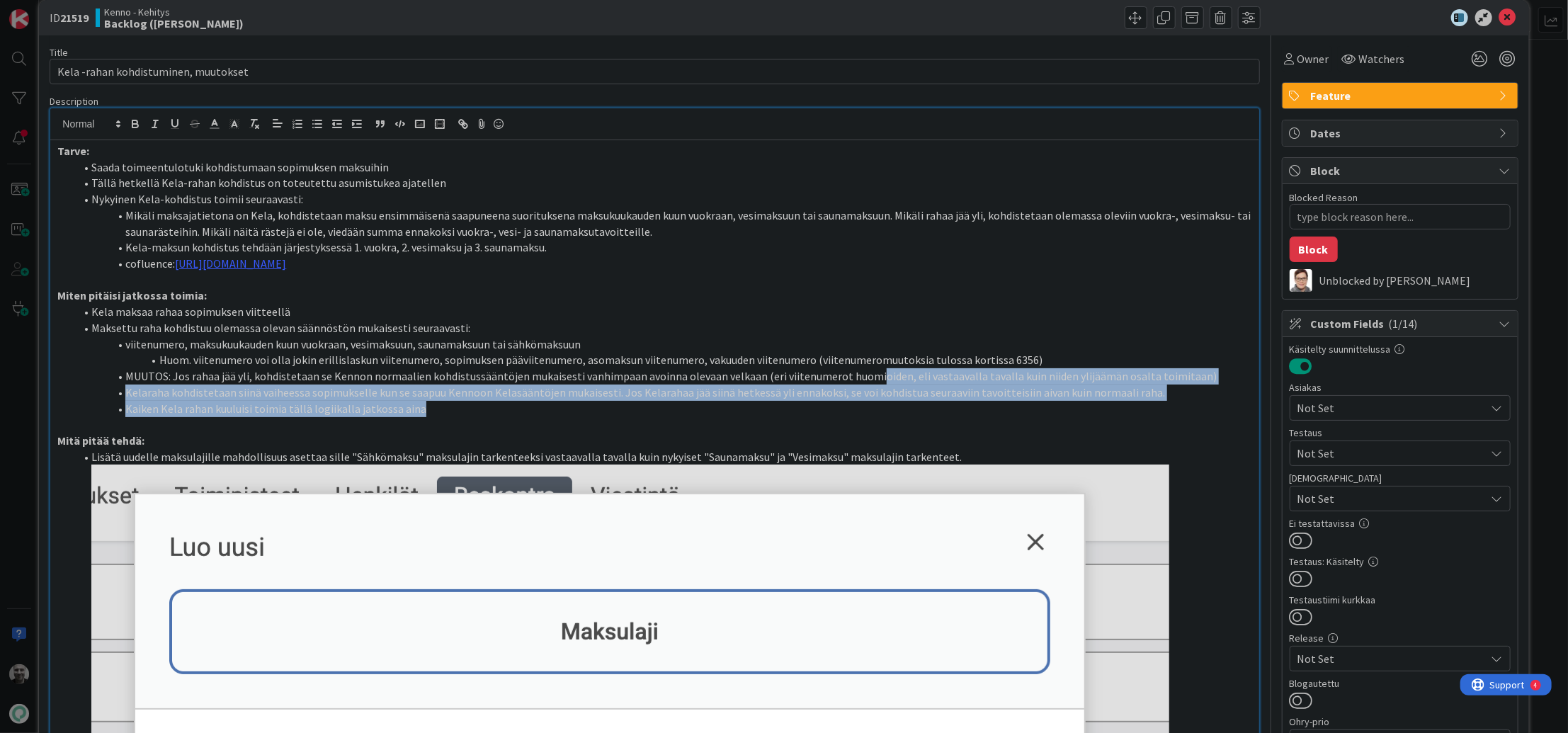
drag, startPoint x: 869, startPoint y: 375, endPoint x: 996, endPoint y: 411, distance: 132.0
click at [997, 411] on ol "Kela maksaa rahaa sopimuksen viitteellä Maksettu raha kohdistuu olemassa olevan…" at bounding box center [654, 361] width 1194 height 113
click at [996, 411] on li "Kaiken Kela rahan kuuluisi toimia tällä logiikalla jatkossa aina" at bounding box center [663, 410] width 1178 height 16
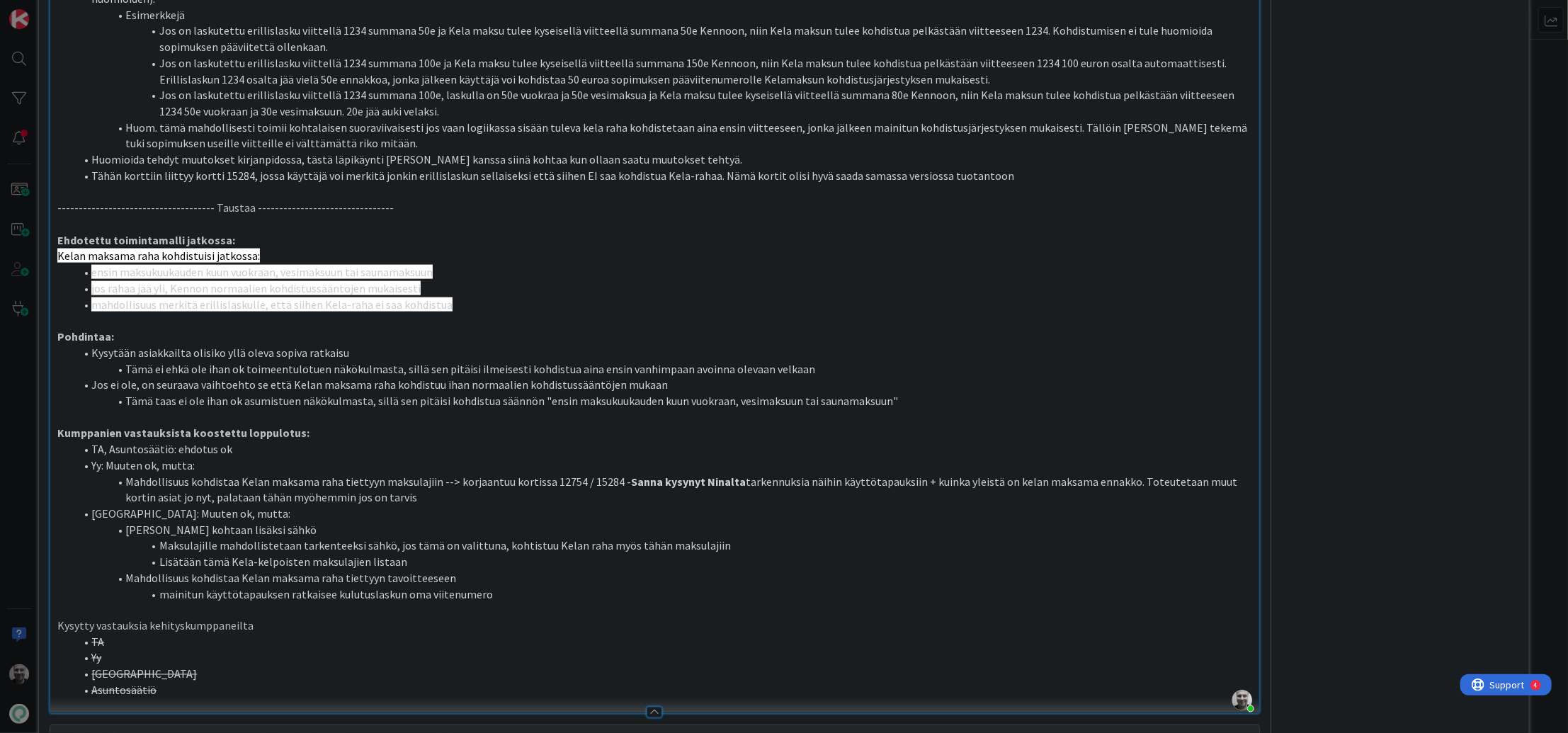
scroll to position [1346, 0]
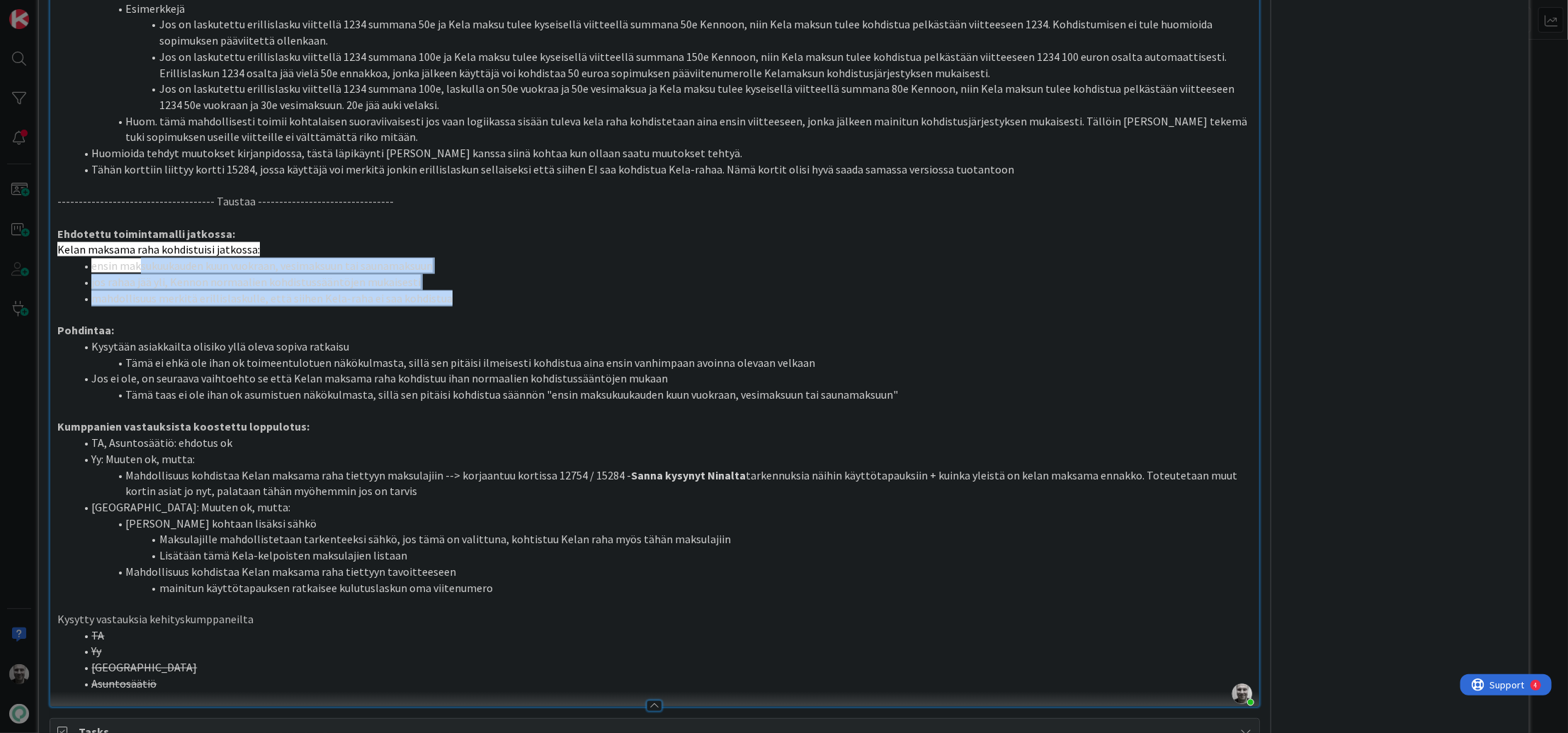
drag, startPoint x: 142, startPoint y: 264, endPoint x: 448, endPoint y: 298, distance: 307.9
click at [448, 298] on ol "ensin maksukuukauden kuun vuokraan, vesimaksuun tai saunamaksuun jos rahaa jää …" at bounding box center [654, 282] width 1194 height 48
click at [448, 298] on li "mahdollisuus merkitä erillislaskulle, että siihen Kela-raha ei saa kohdistua" at bounding box center [663, 299] width 1178 height 16
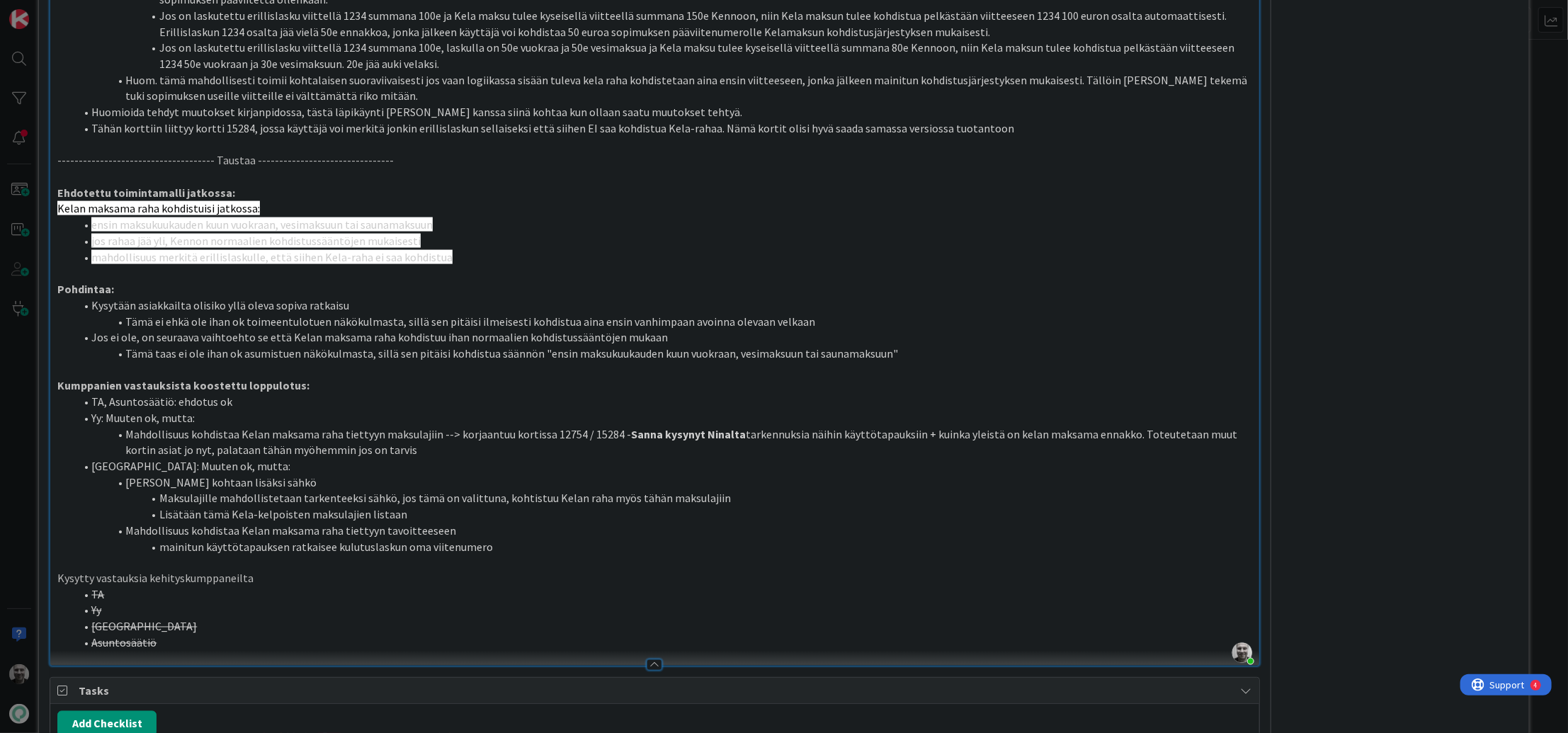
scroll to position [1391, 0]
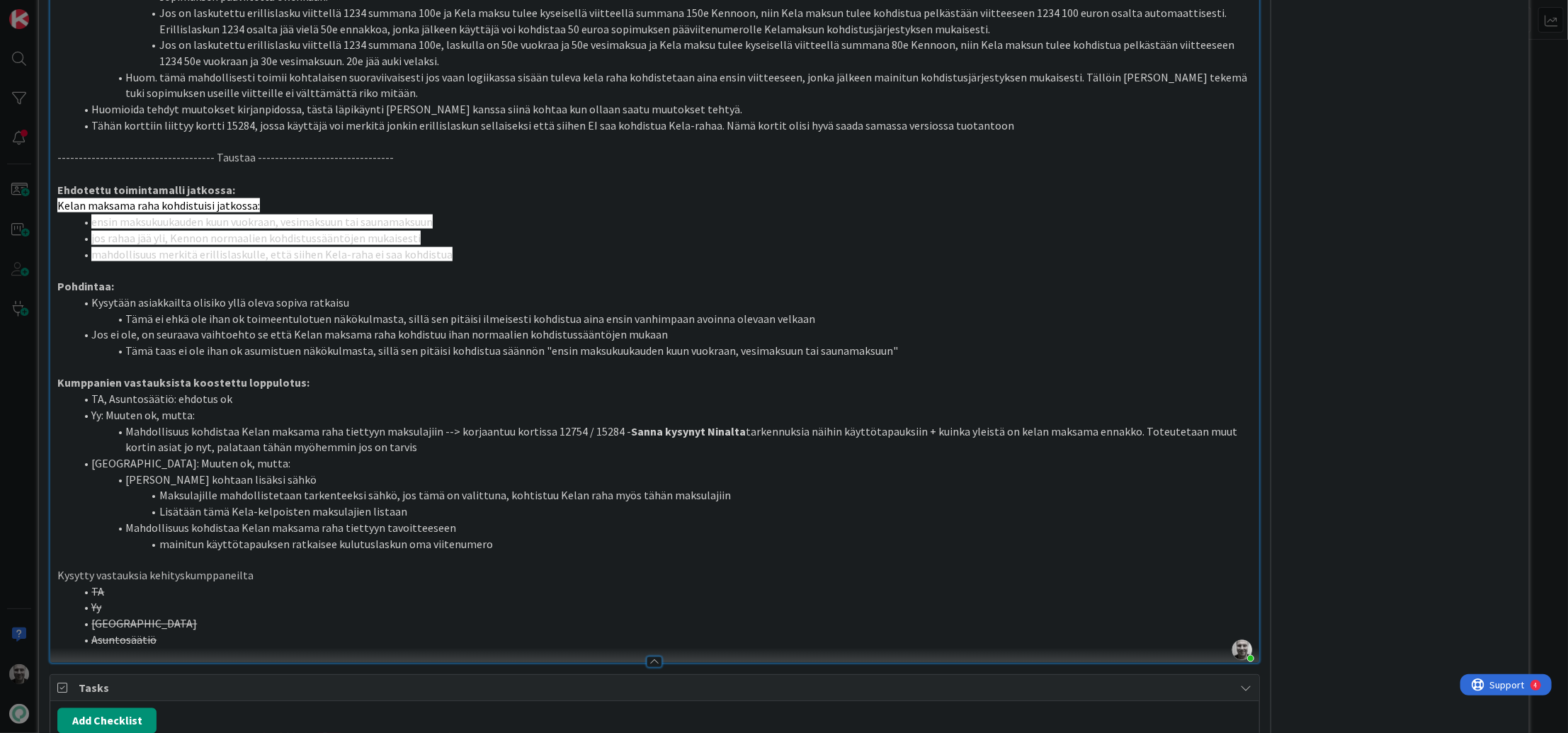
type textarea "x"
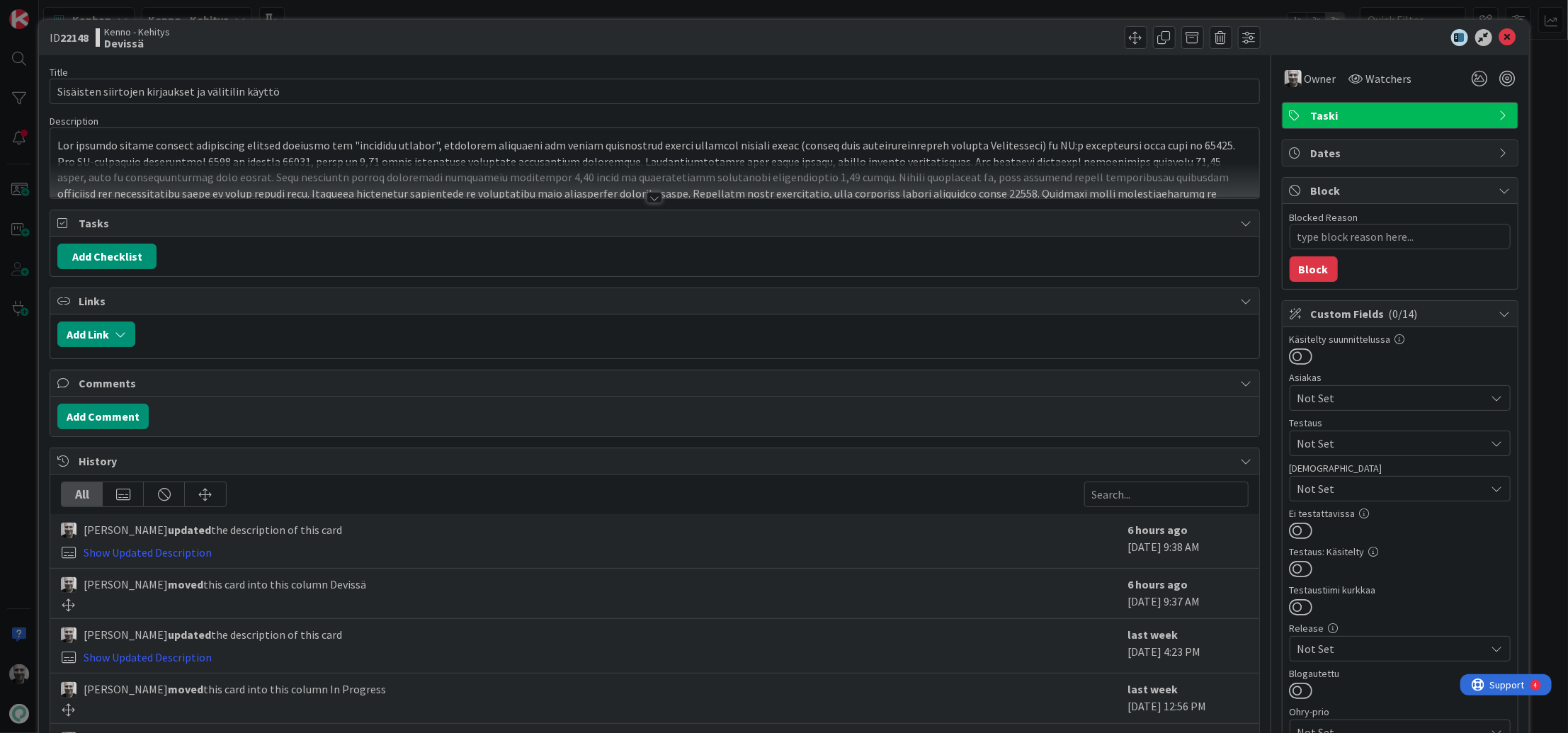
type textarea "x"
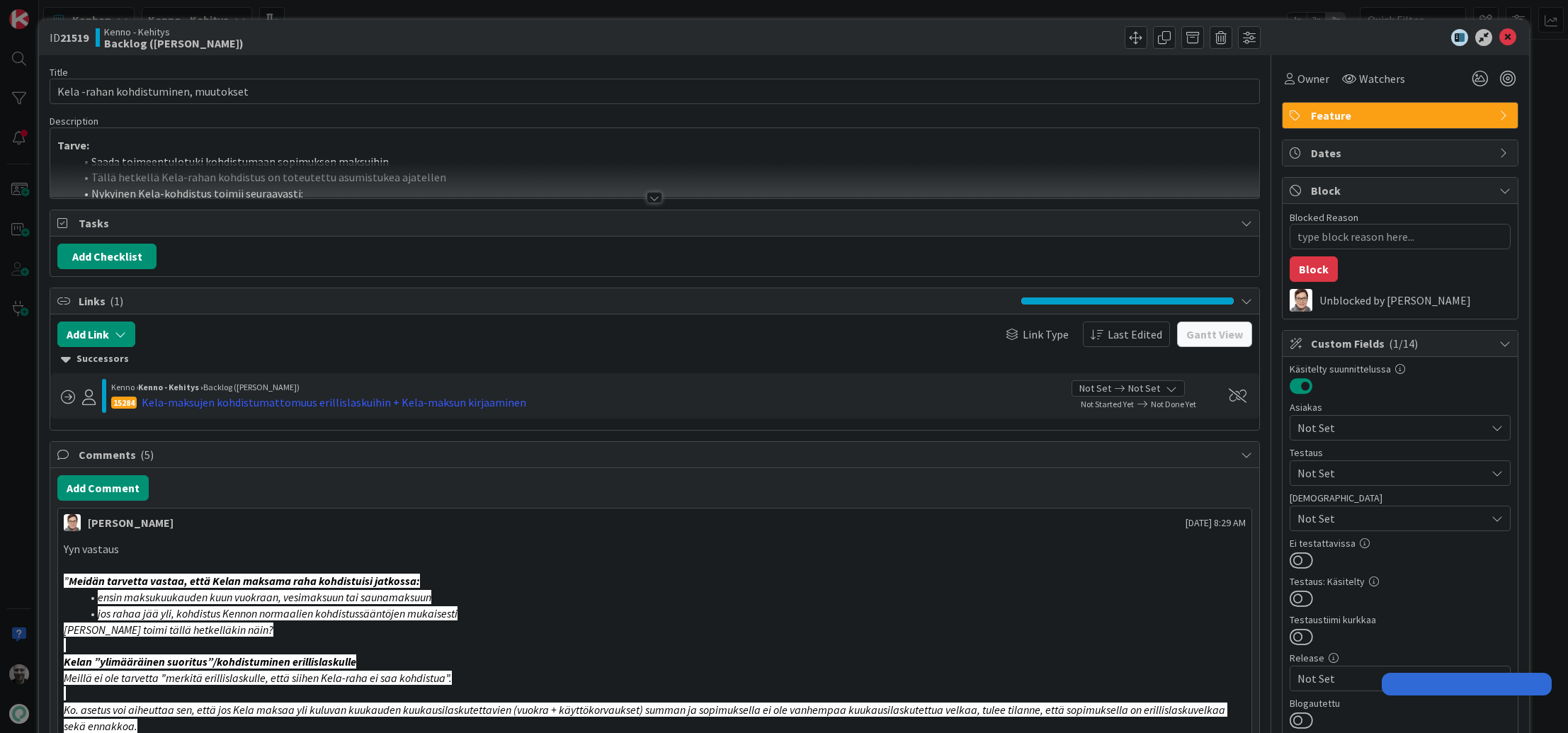
type textarea "x"
